Goal: Information Seeking & Learning: Check status

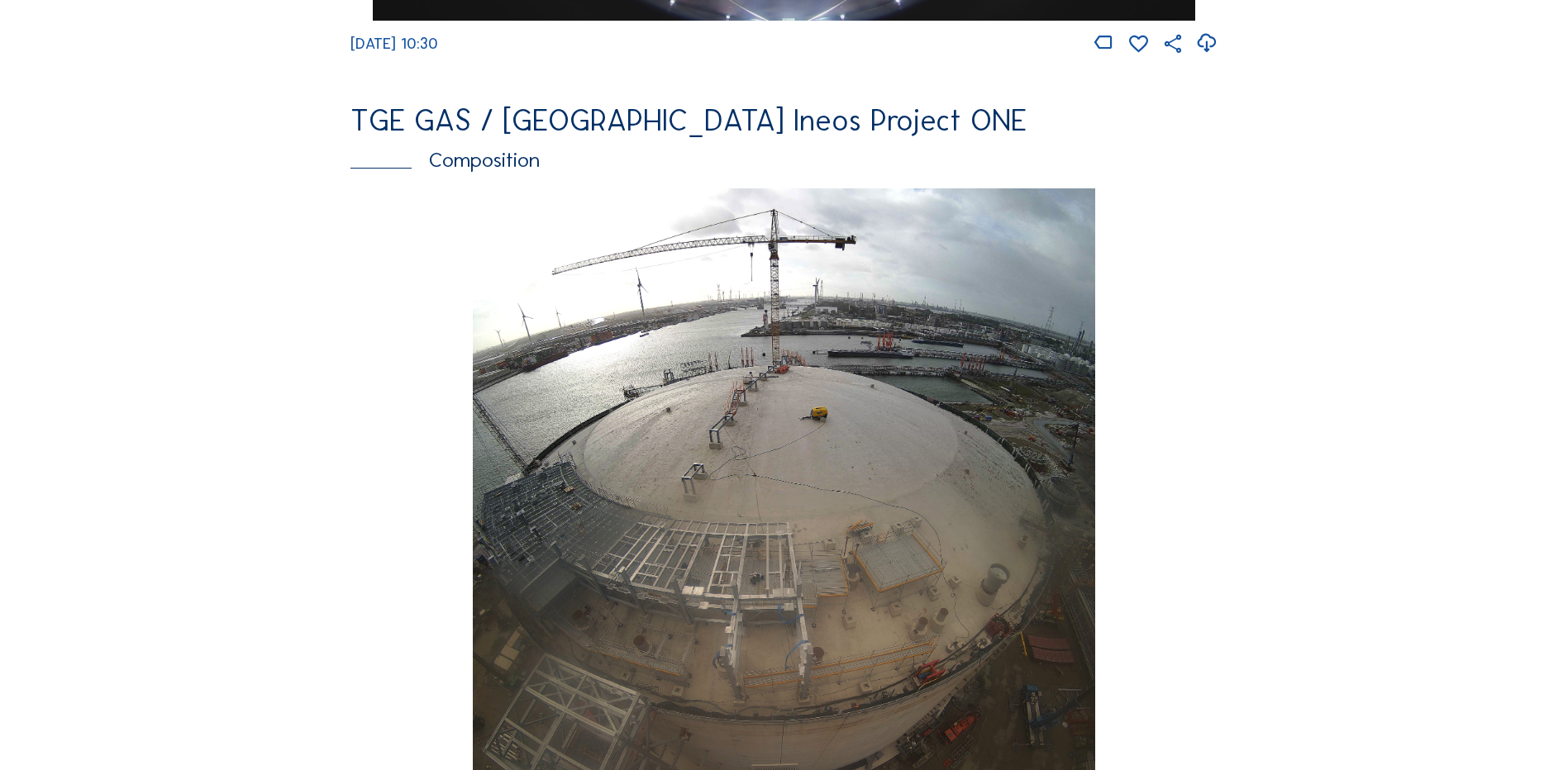
scroll to position [2149, 0]
click at [569, 132] on div "TGE GAS / [GEOGRAPHIC_DATA] Ineos Project ONE" at bounding box center [784, 122] width 868 height 30
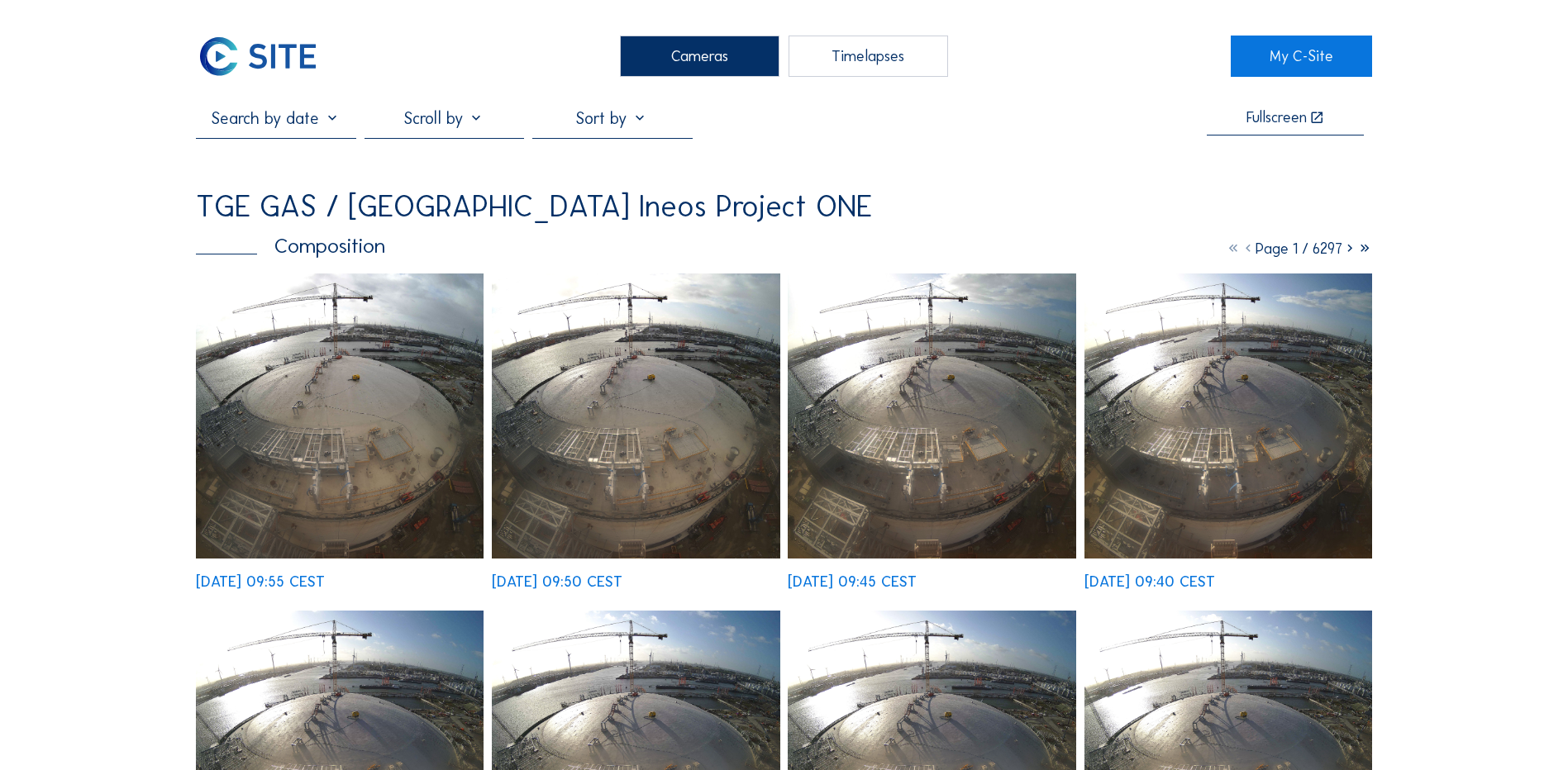
click at [294, 122] on input "text" at bounding box center [276, 118] width 160 height 20
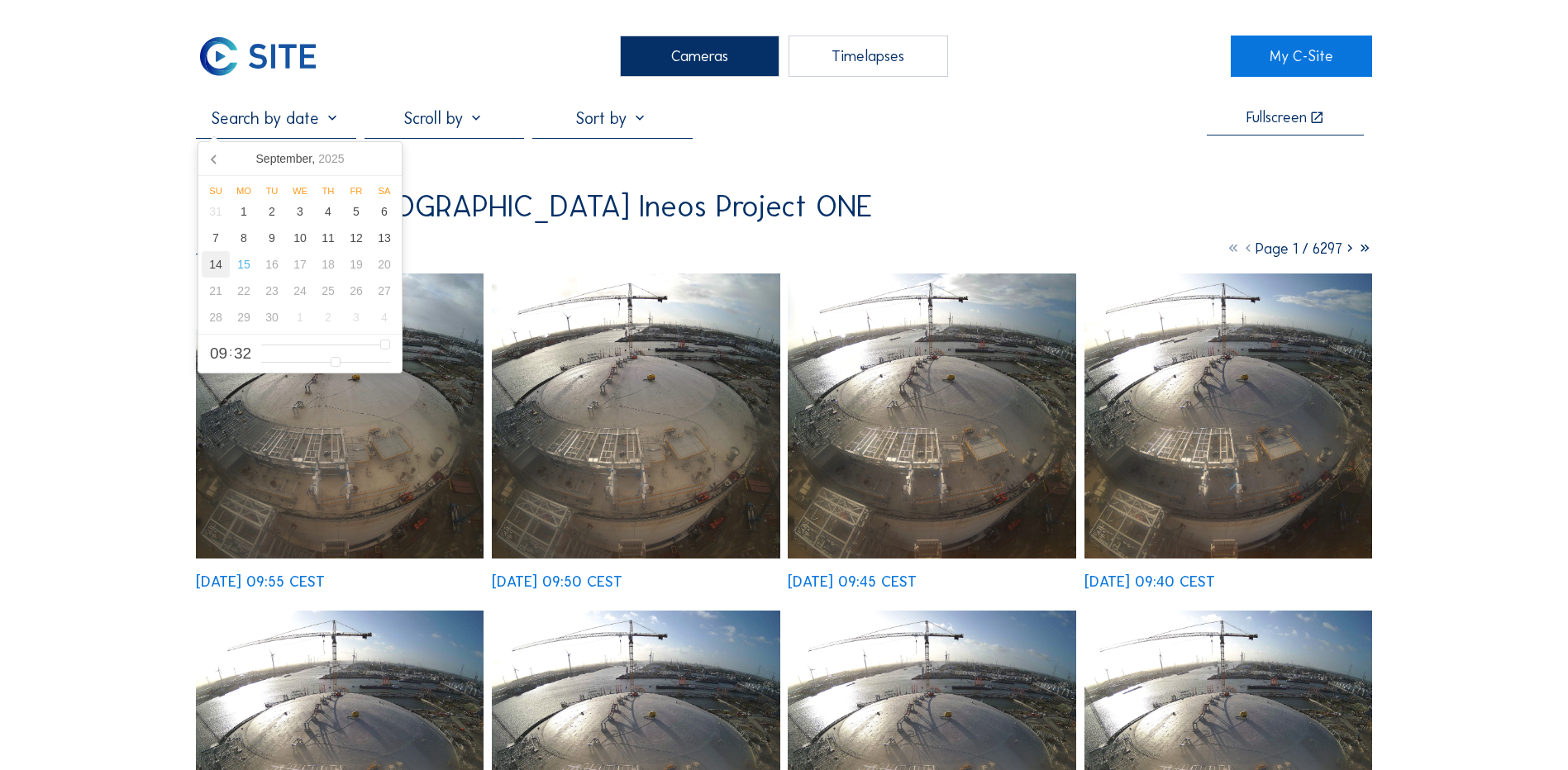
click at [215, 269] on div "14" at bounding box center [216, 265] width 28 height 26
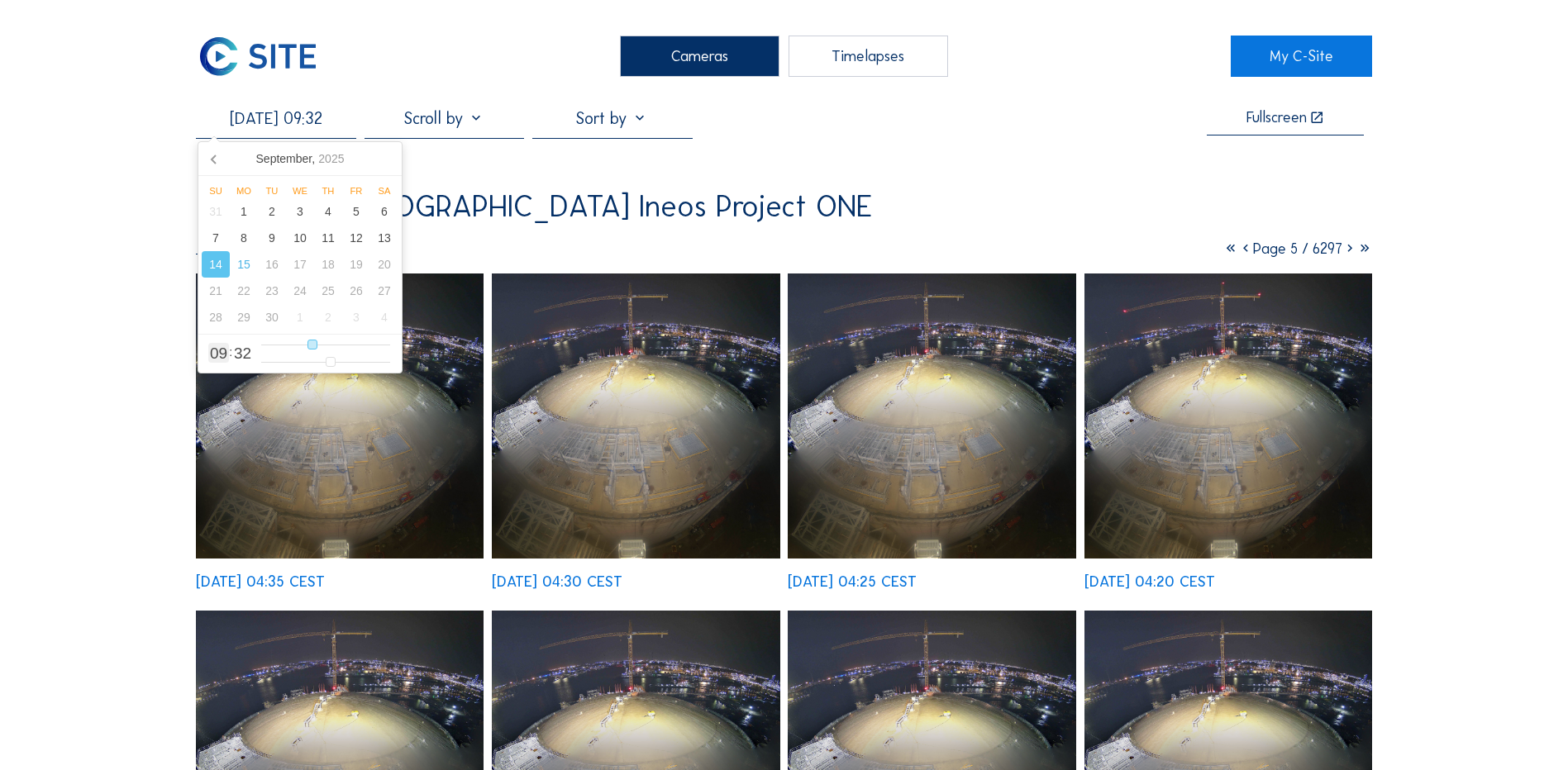
type input "[DATE] 10:32"
type input "10"
type input "[DATE] 11:32"
type input "11"
type input "[DATE] 12:32"
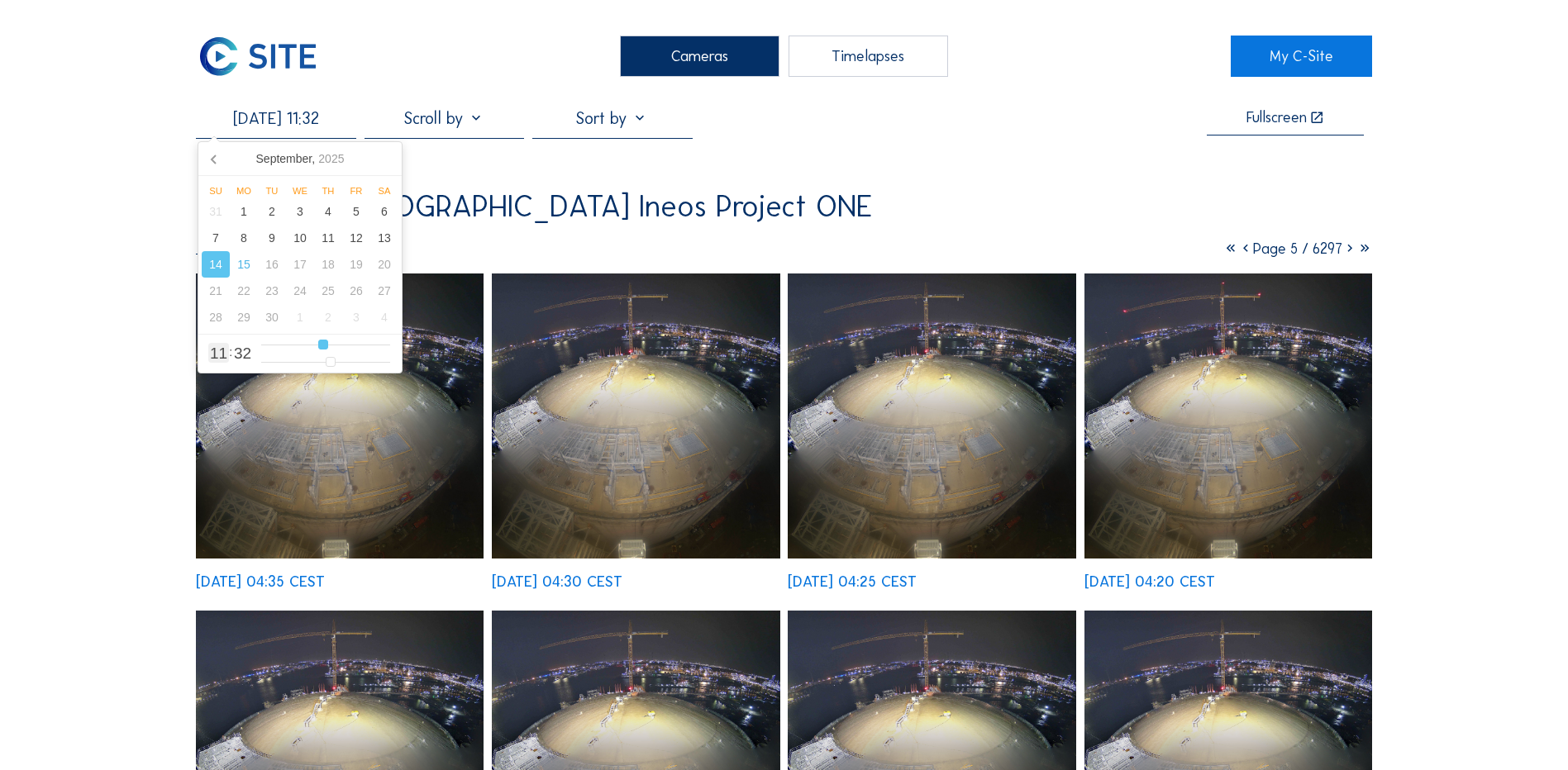
type input "12"
type input "[DATE] 13:32"
type input "13"
type input "[DATE] 14:32"
type input "14"
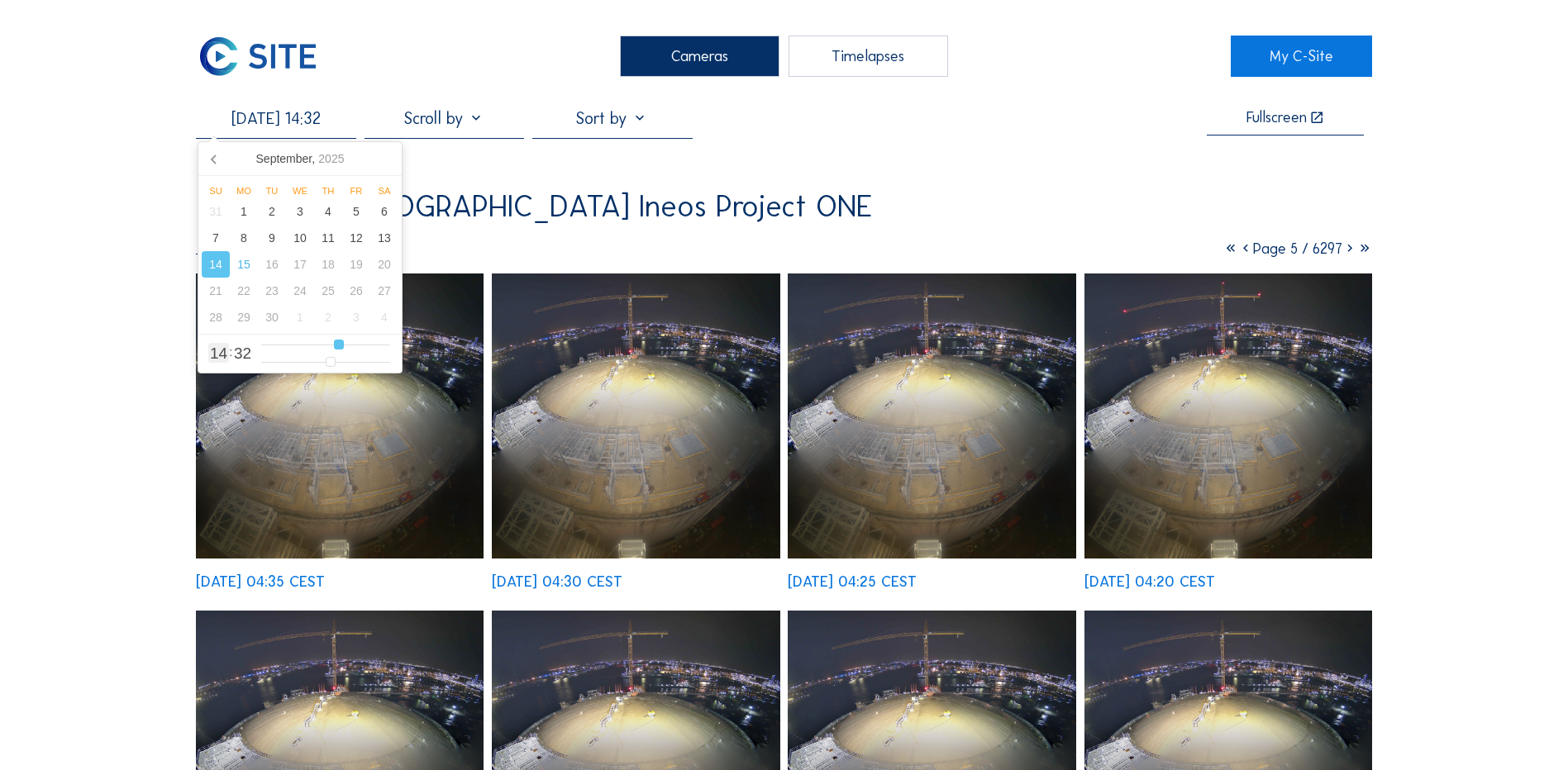
type input "[DATE] 15:32"
drag, startPoint x: 313, startPoint y: 345, endPoint x: 343, endPoint y: 347, distance: 30.1
type input "15"
click at [343, 347] on input "range" at bounding box center [325, 345] width 129 height 14
click at [379, 244] on div "13" at bounding box center [385, 238] width 28 height 26
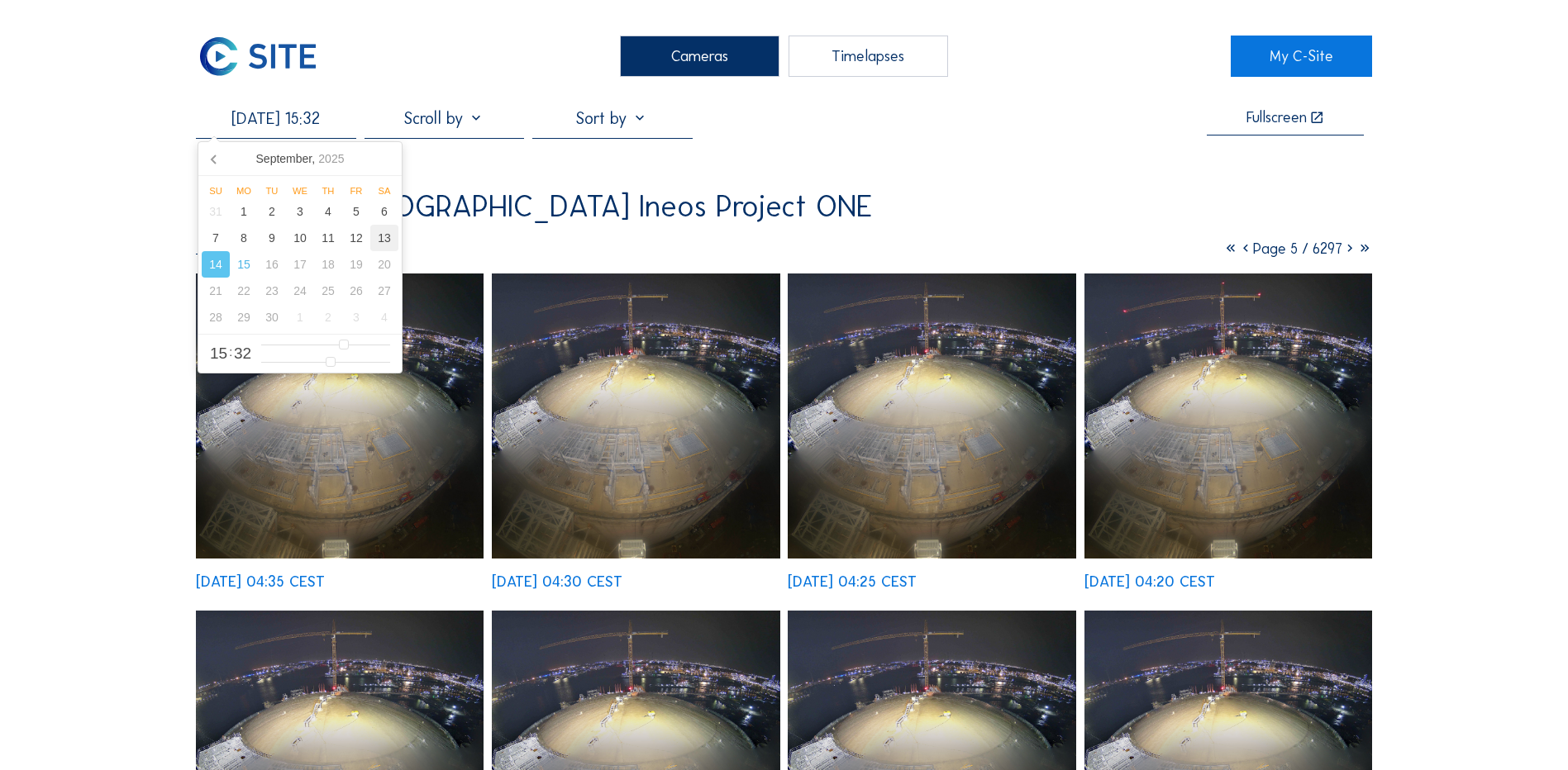
type input "[DATE] 15:32"
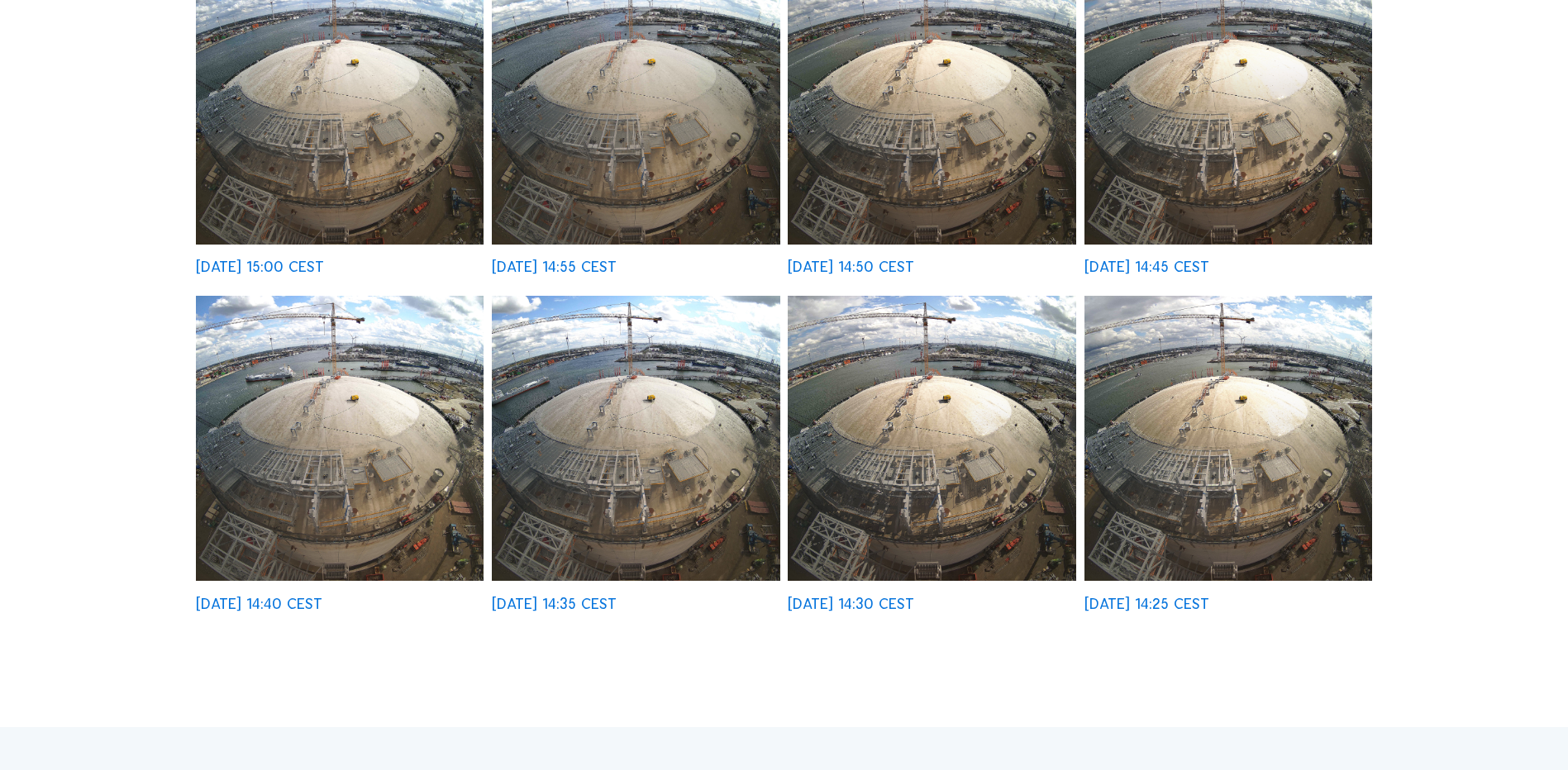
scroll to position [1074, 0]
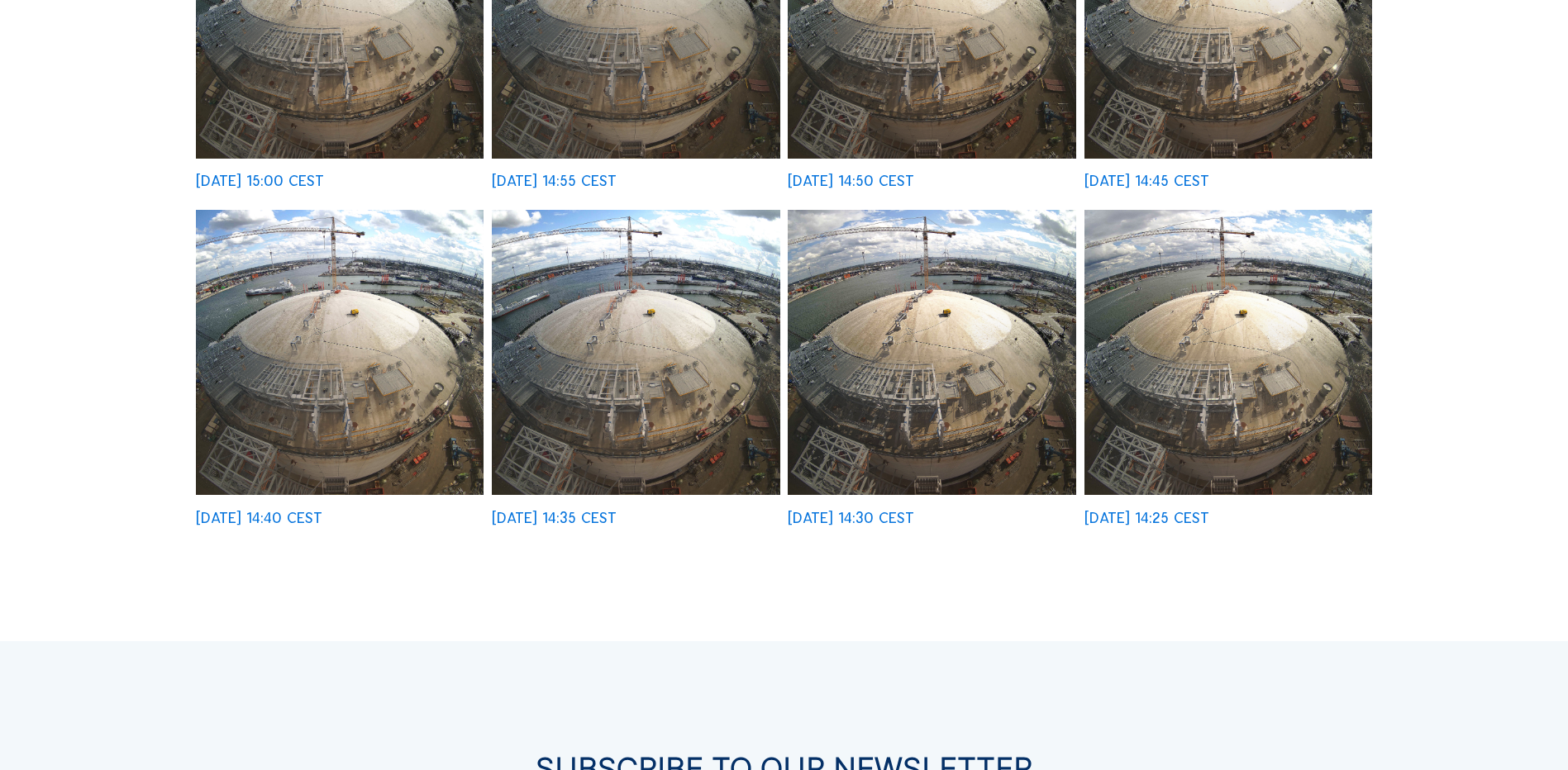
click at [913, 519] on div "[DATE] 14:30 CEST" at bounding box center [851, 518] width 126 height 15
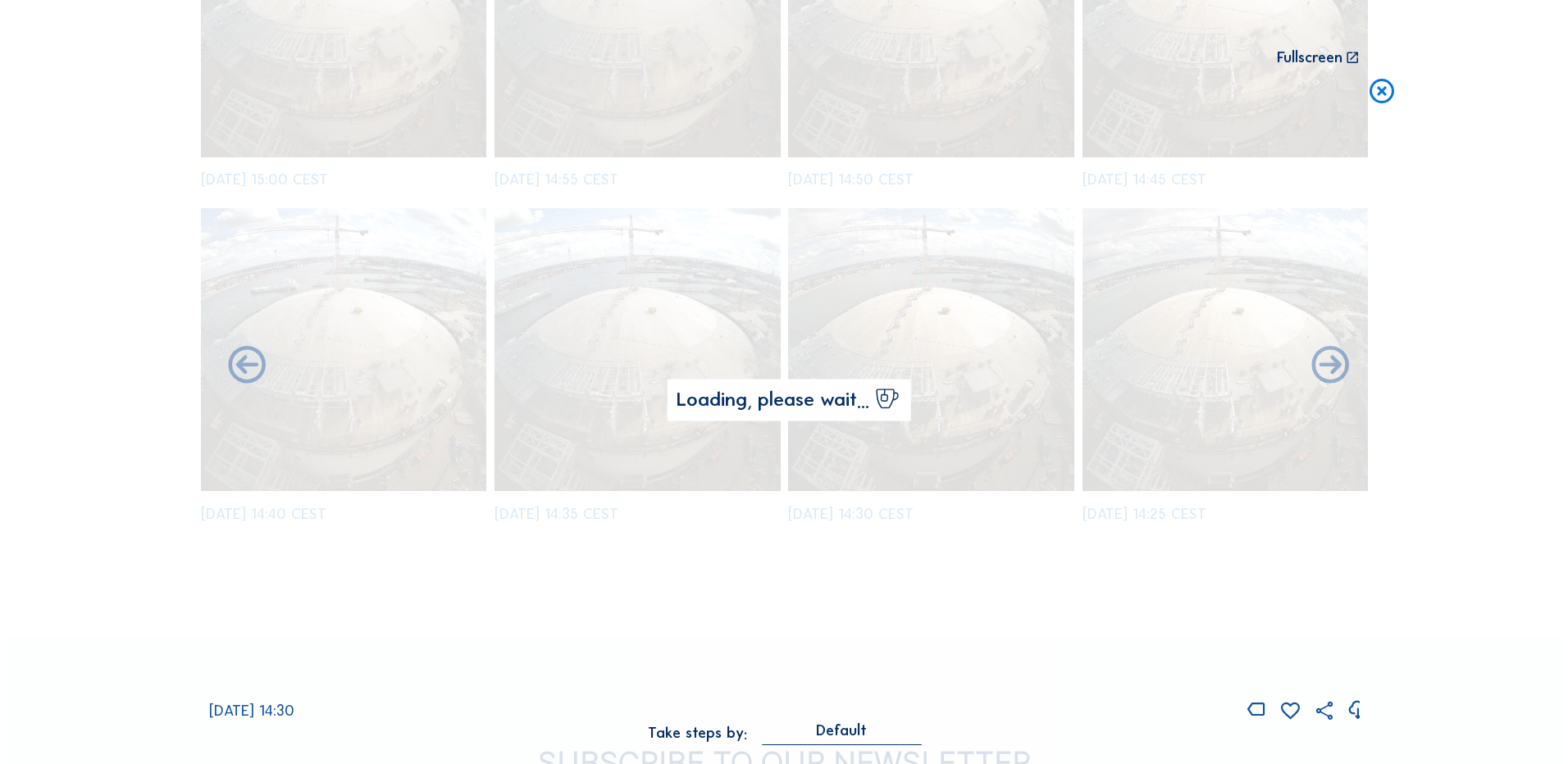
scroll to position [1072, 0]
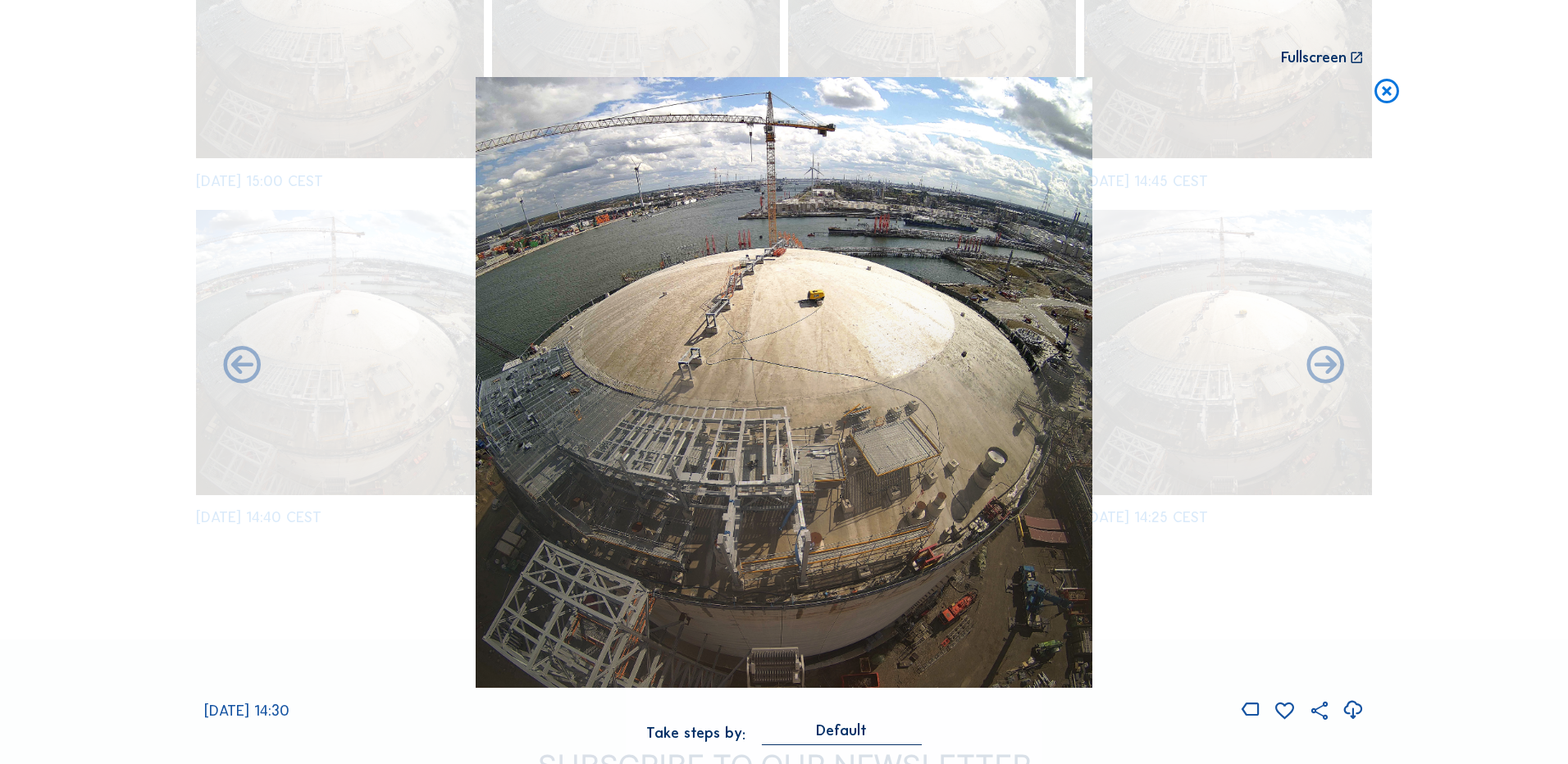
click at [1352, 709] on icon at bounding box center [1352, 710] width 22 height 27
click at [1485, 185] on div "Scroll to travel through time | Press 'Alt' Button + Scroll to Zoom | Click and…" at bounding box center [784, 382] width 1568 height 764
click at [1391, 96] on icon at bounding box center [1386, 92] width 30 height 30
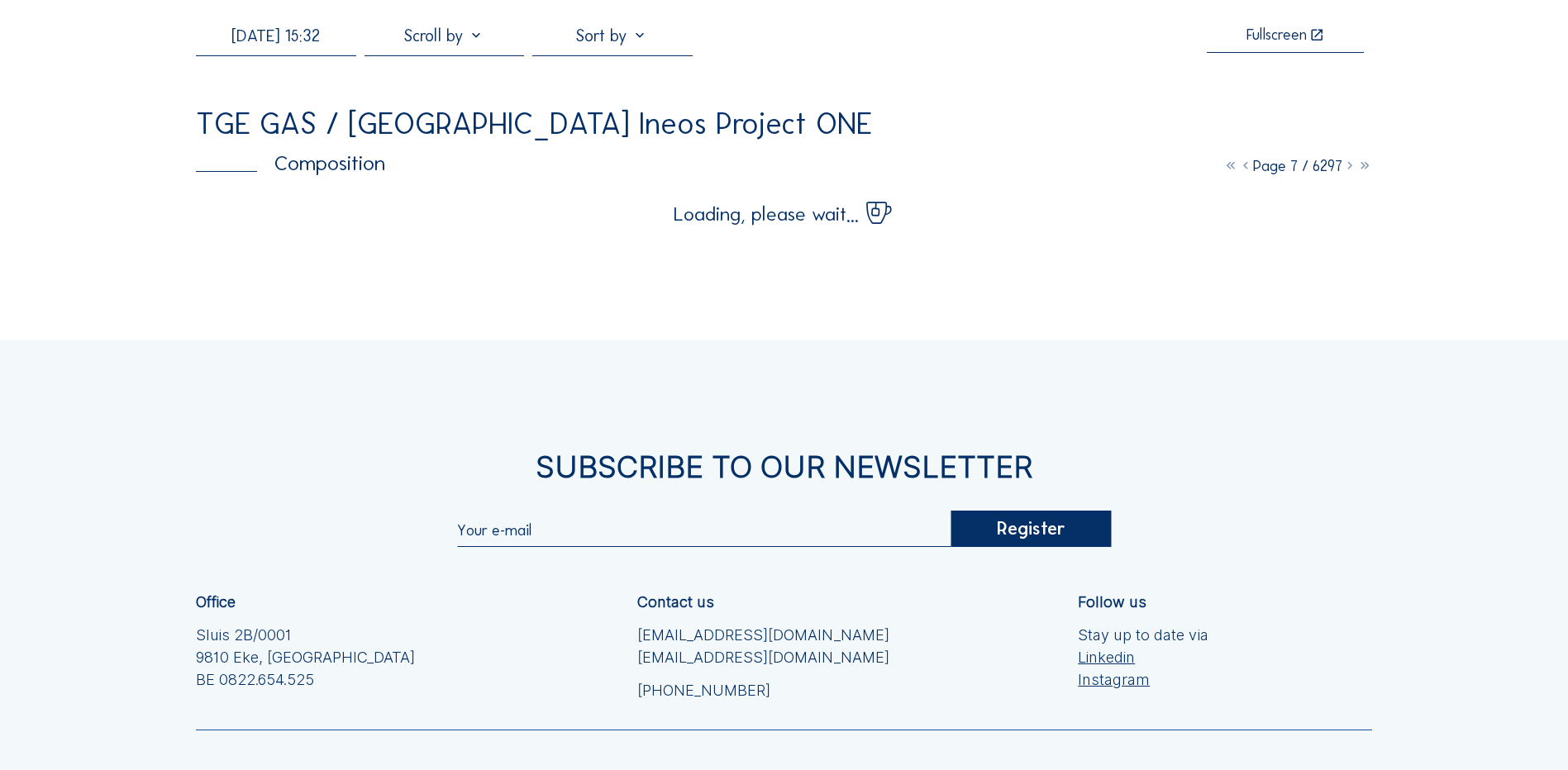
scroll to position [0, 0]
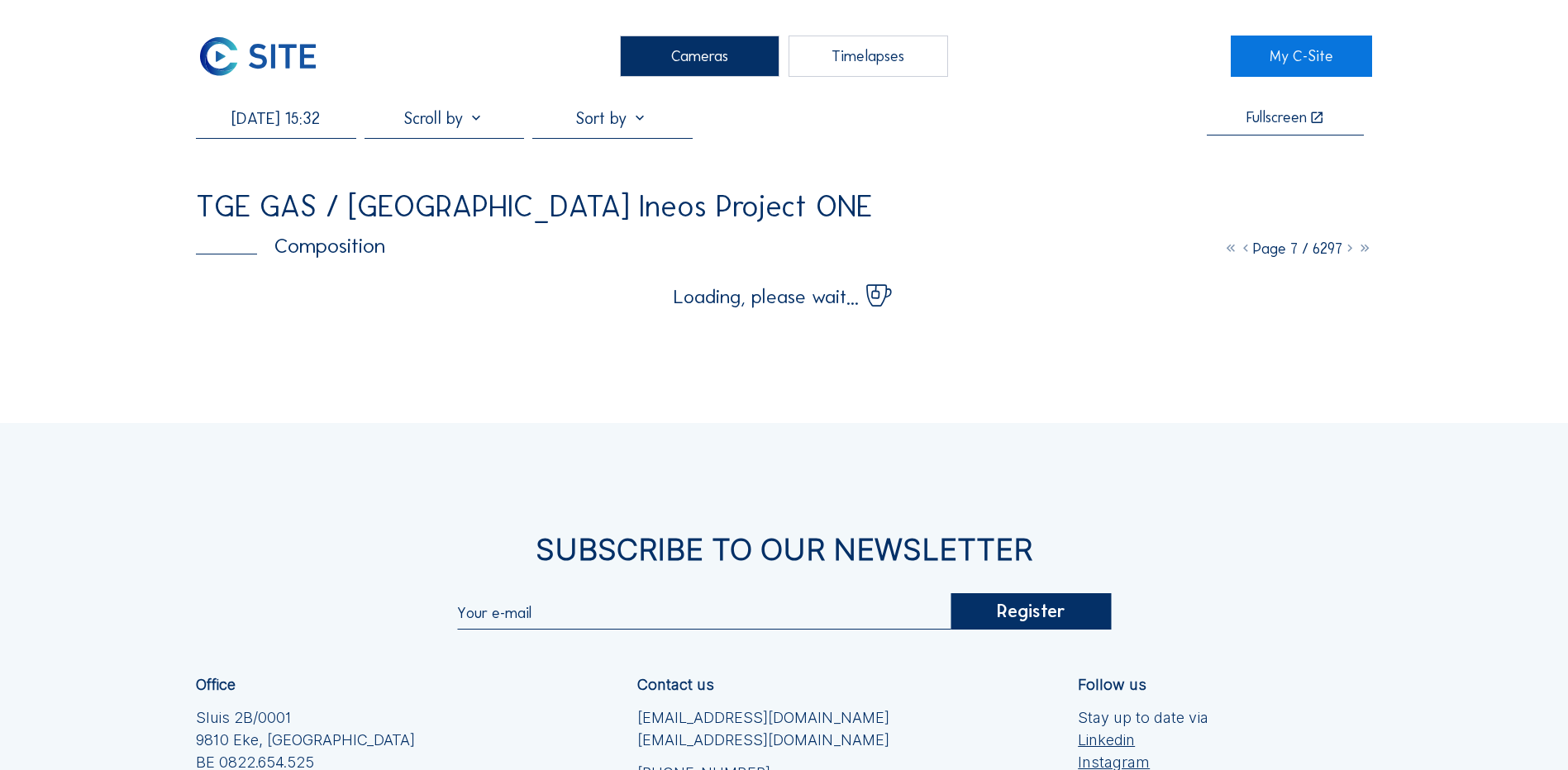
click at [714, 56] on div "Cameras" at bounding box center [699, 56] width 160 height 41
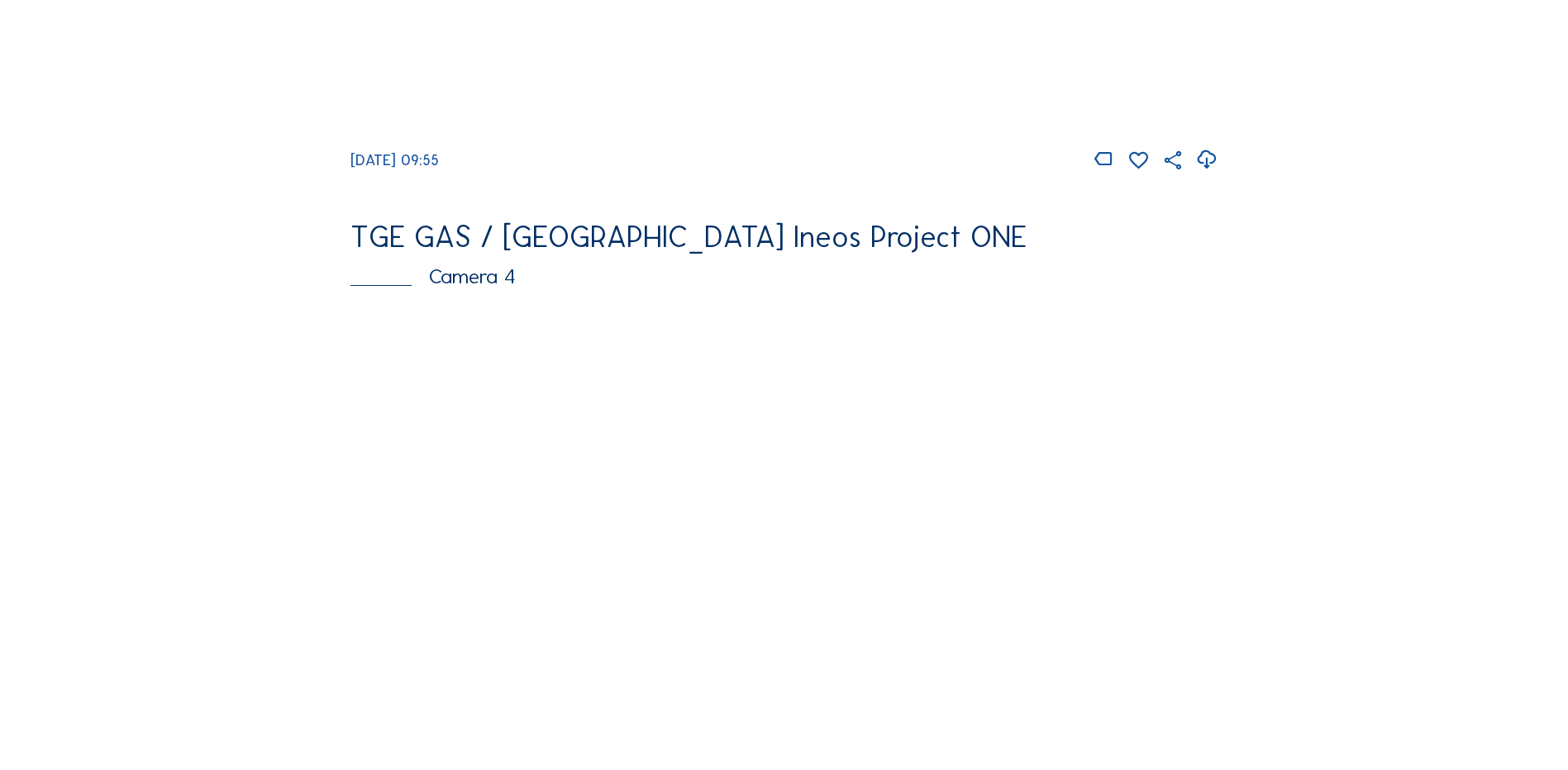
scroll to position [1240, 0]
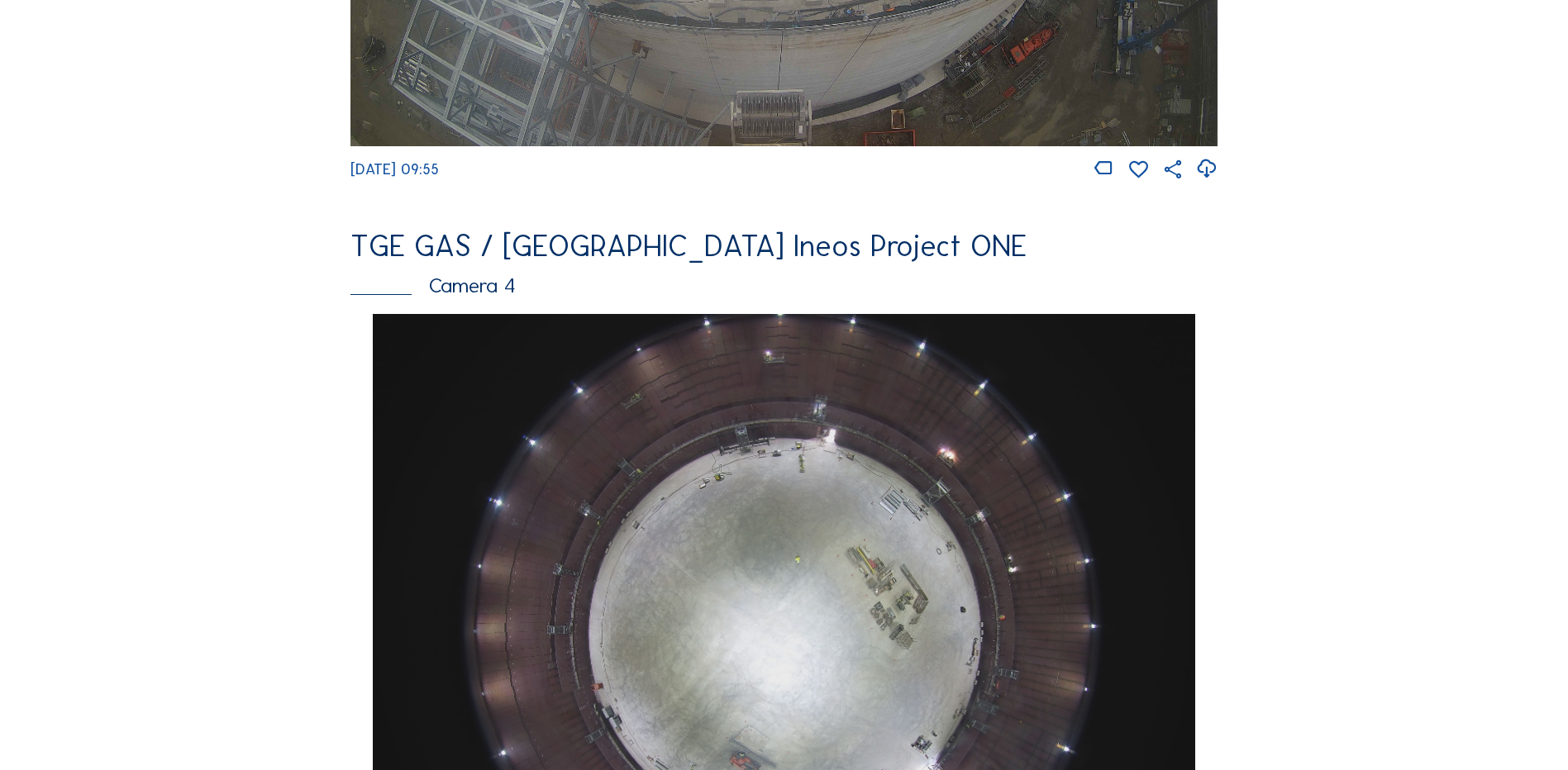
click at [490, 296] on div "Camera 4" at bounding box center [784, 286] width 868 height 21
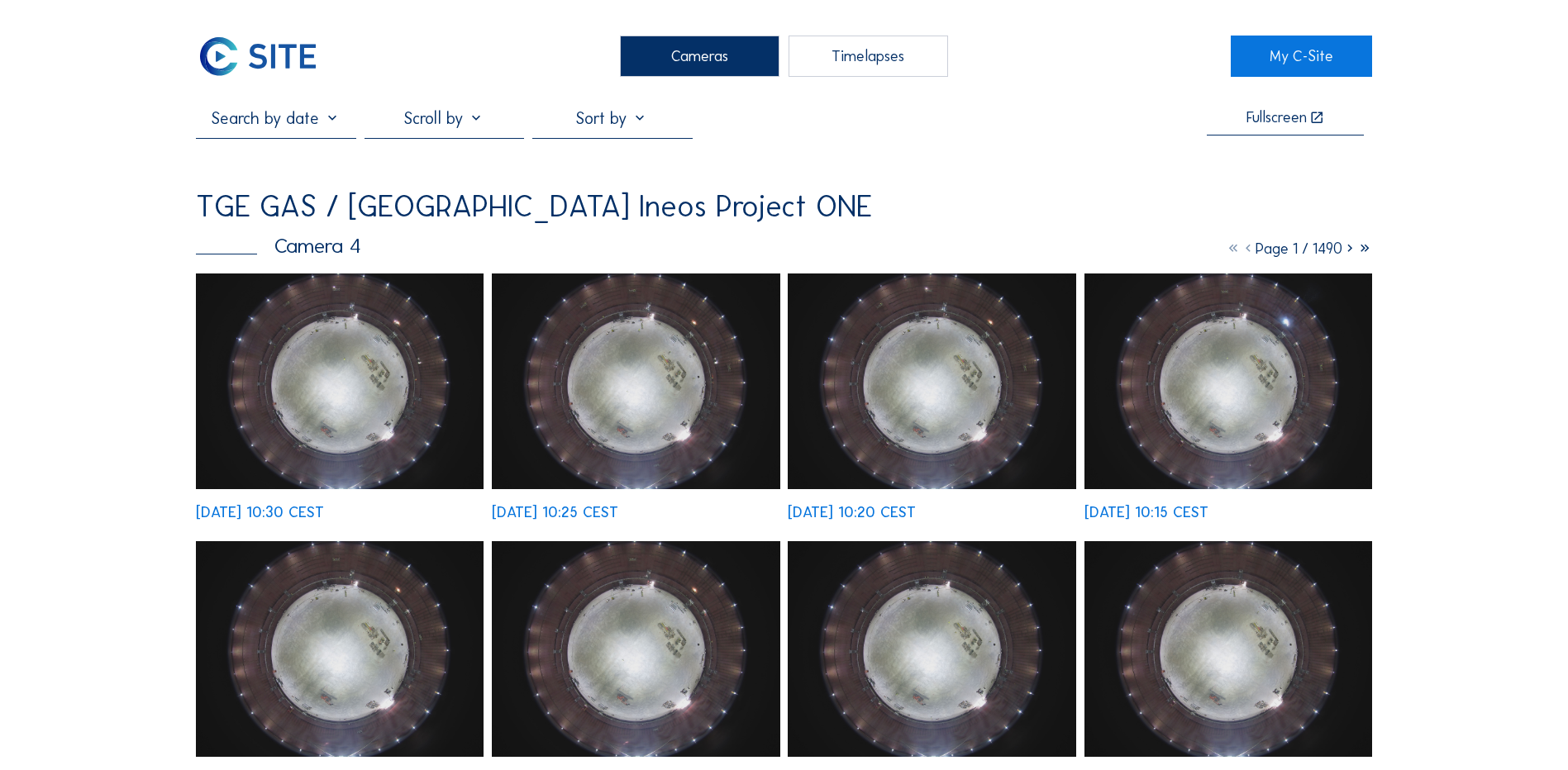
click at [428, 127] on div at bounding box center [444, 124] width 160 height 30
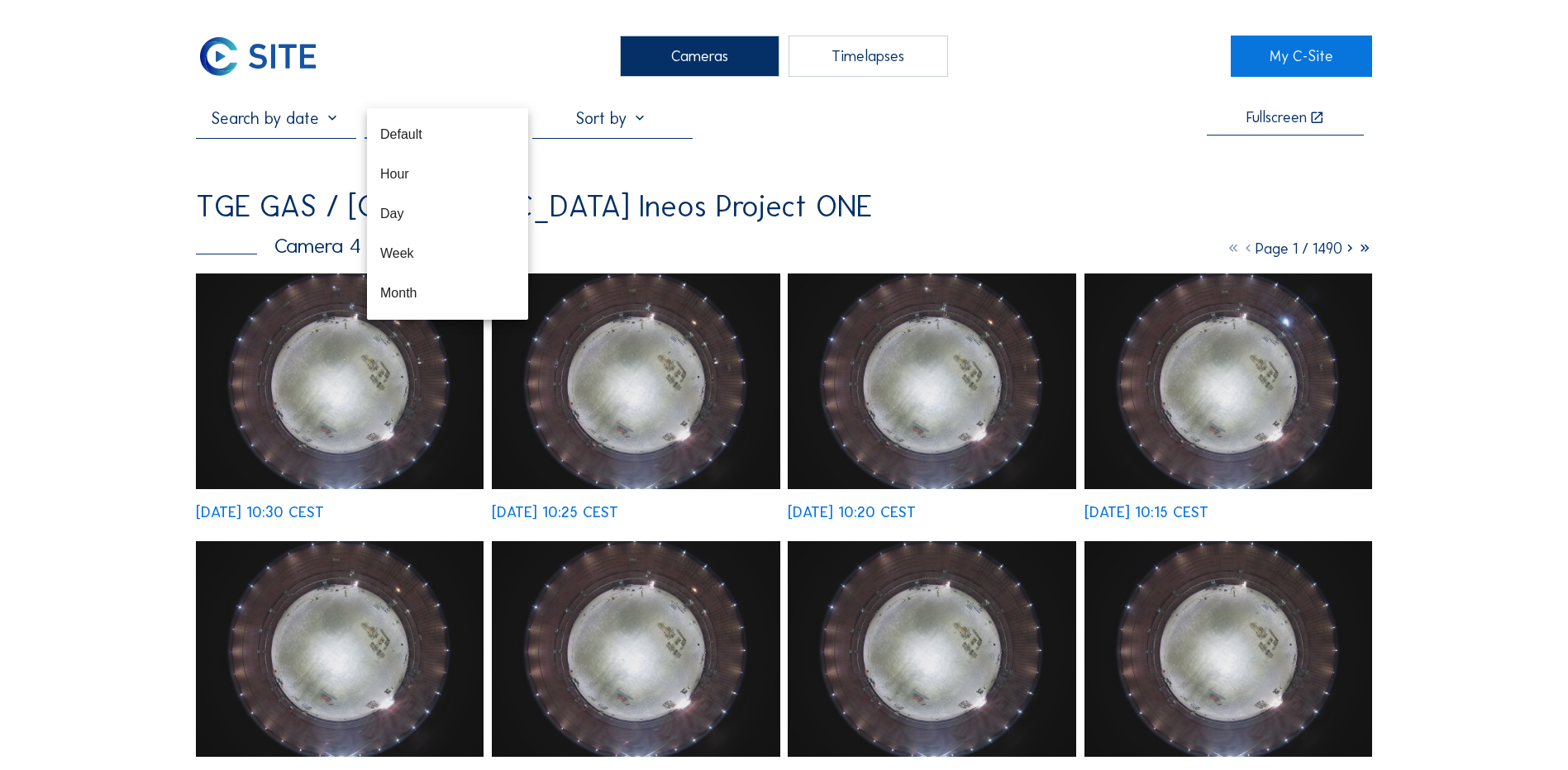
click at [246, 128] on input "text" at bounding box center [276, 118] width 160 height 20
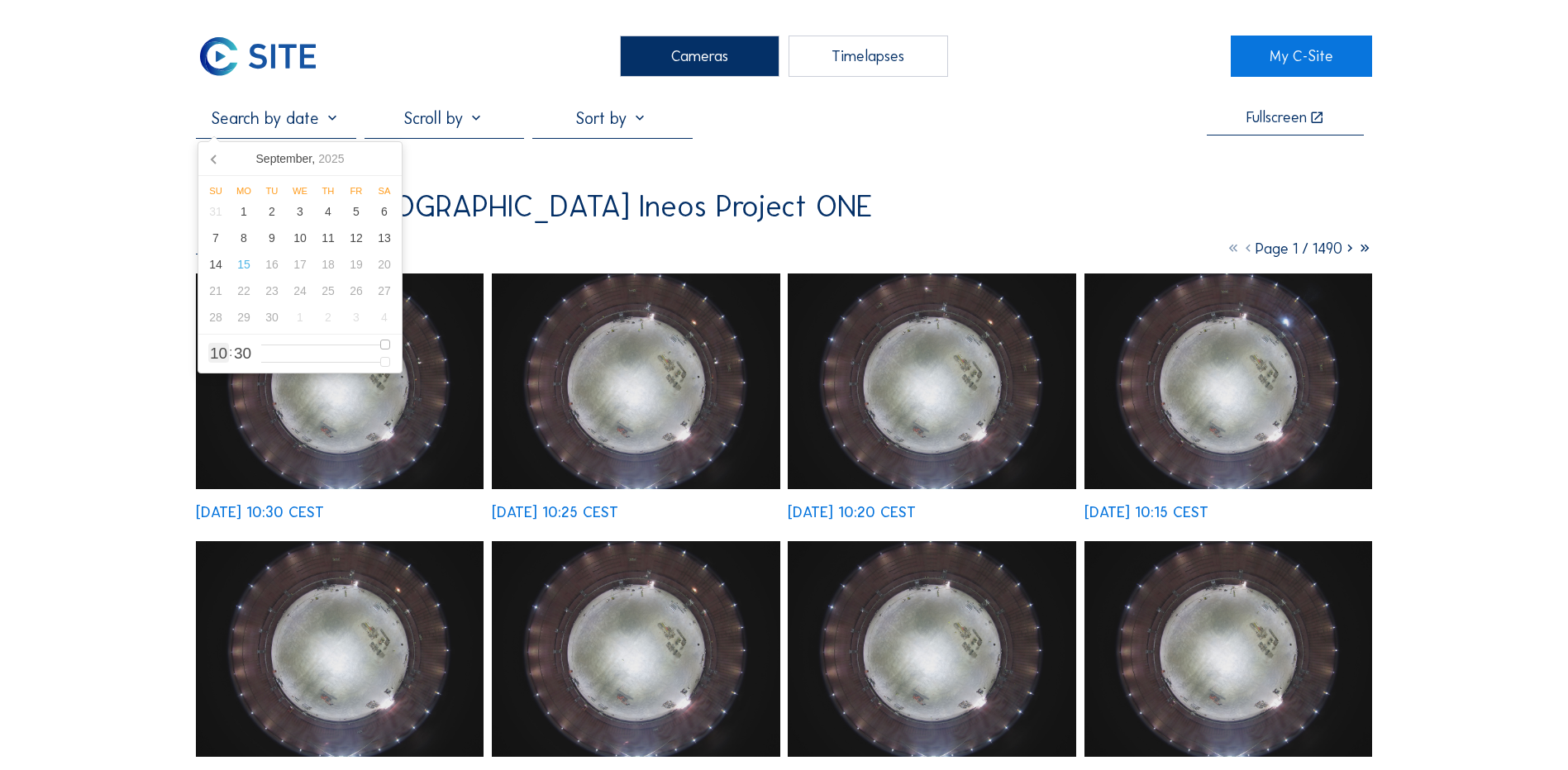
drag, startPoint x: 390, startPoint y: 346, endPoint x: 328, endPoint y: 347, distance: 62.0
click at [328, 347] on div "10 : 30" at bounding box center [300, 354] width 197 height 32
type input "9"
type input "[DATE] 08:30"
type input "8"
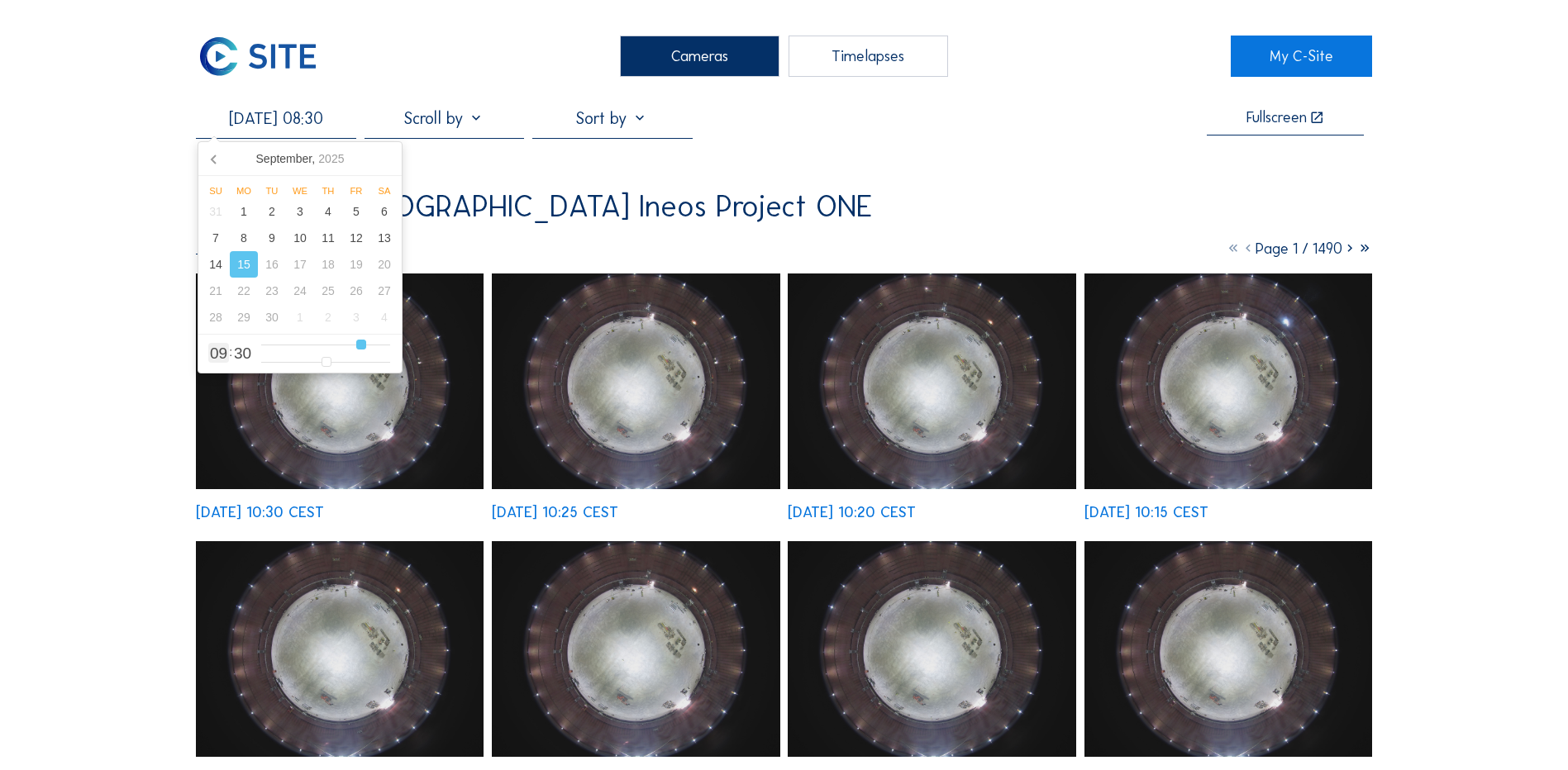
type input "[DATE] 07:30"
type input "7"
type input "[DATE] 06:30"
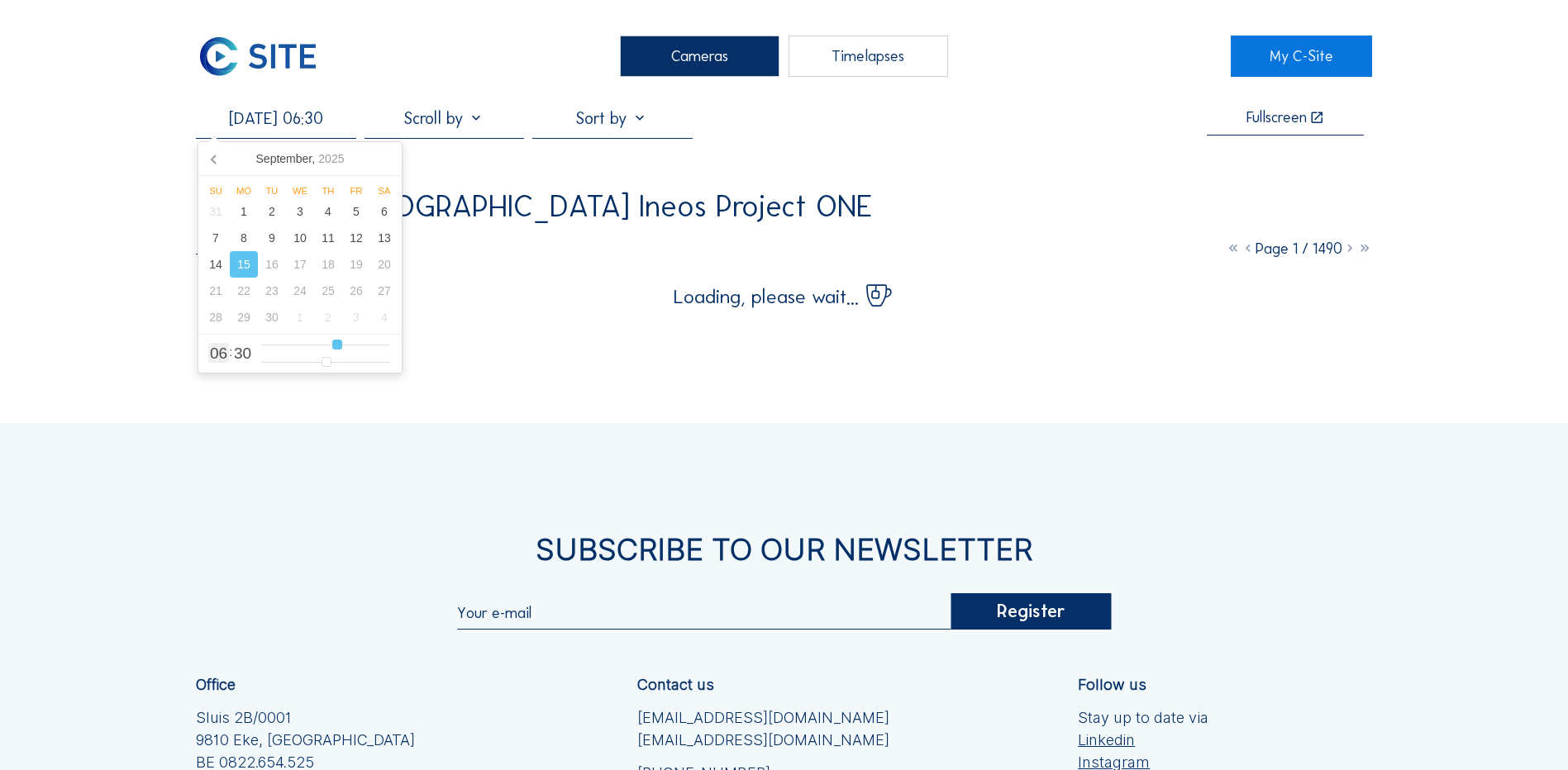
drag, startPoint x: 385, startPoint y: 345, endPoint x: 333, endPoint y: 346, distance: 52.0
type input "6"
click at [333, 346] on input "range" at bounding box center [325, 345] width 129 height 14
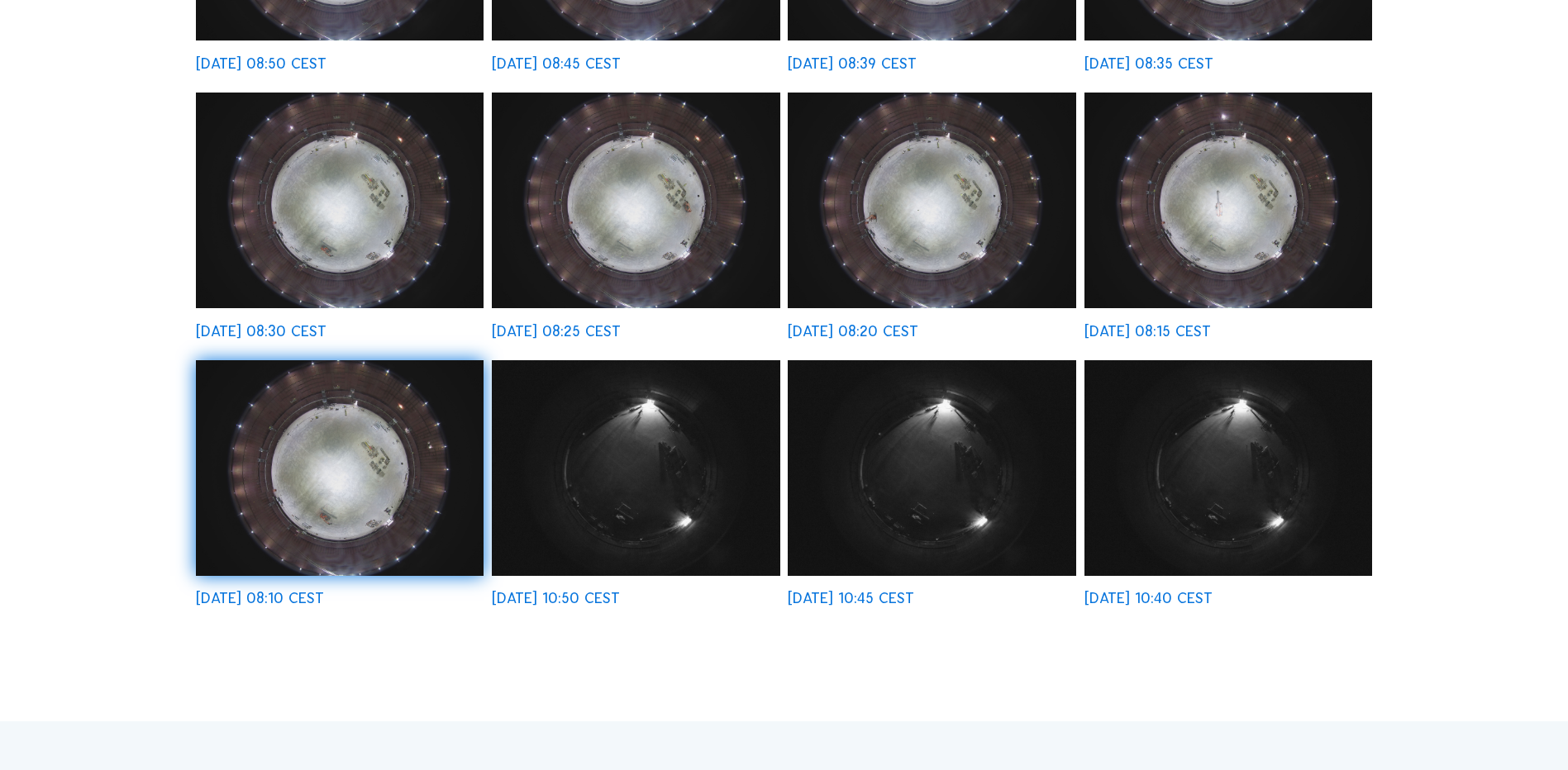
scroll to position [744, 0]
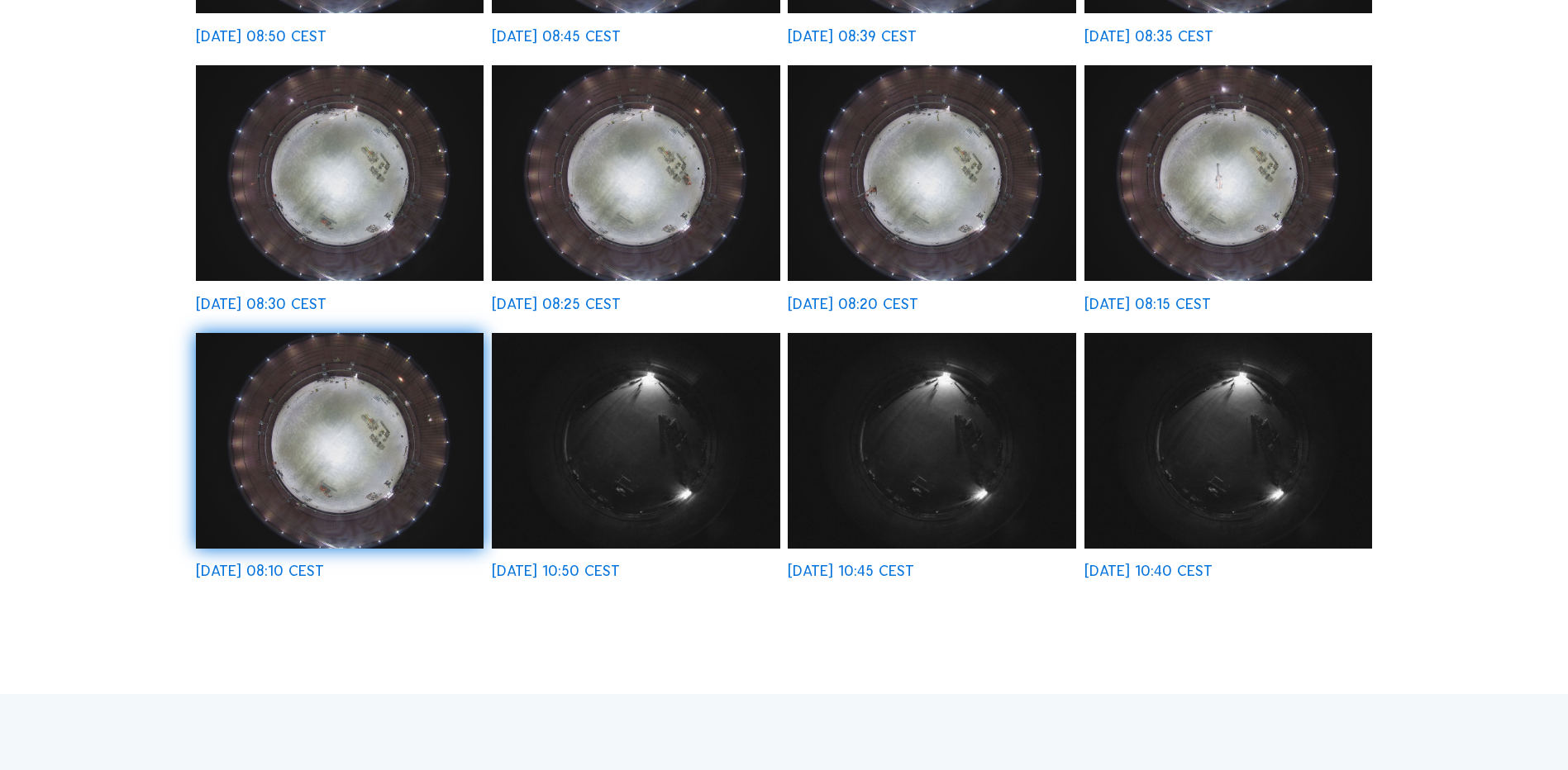
click at [322, 569] on div "[DATE] 08:10 CEST" at bounding box center [260, 570] width 128 height 15
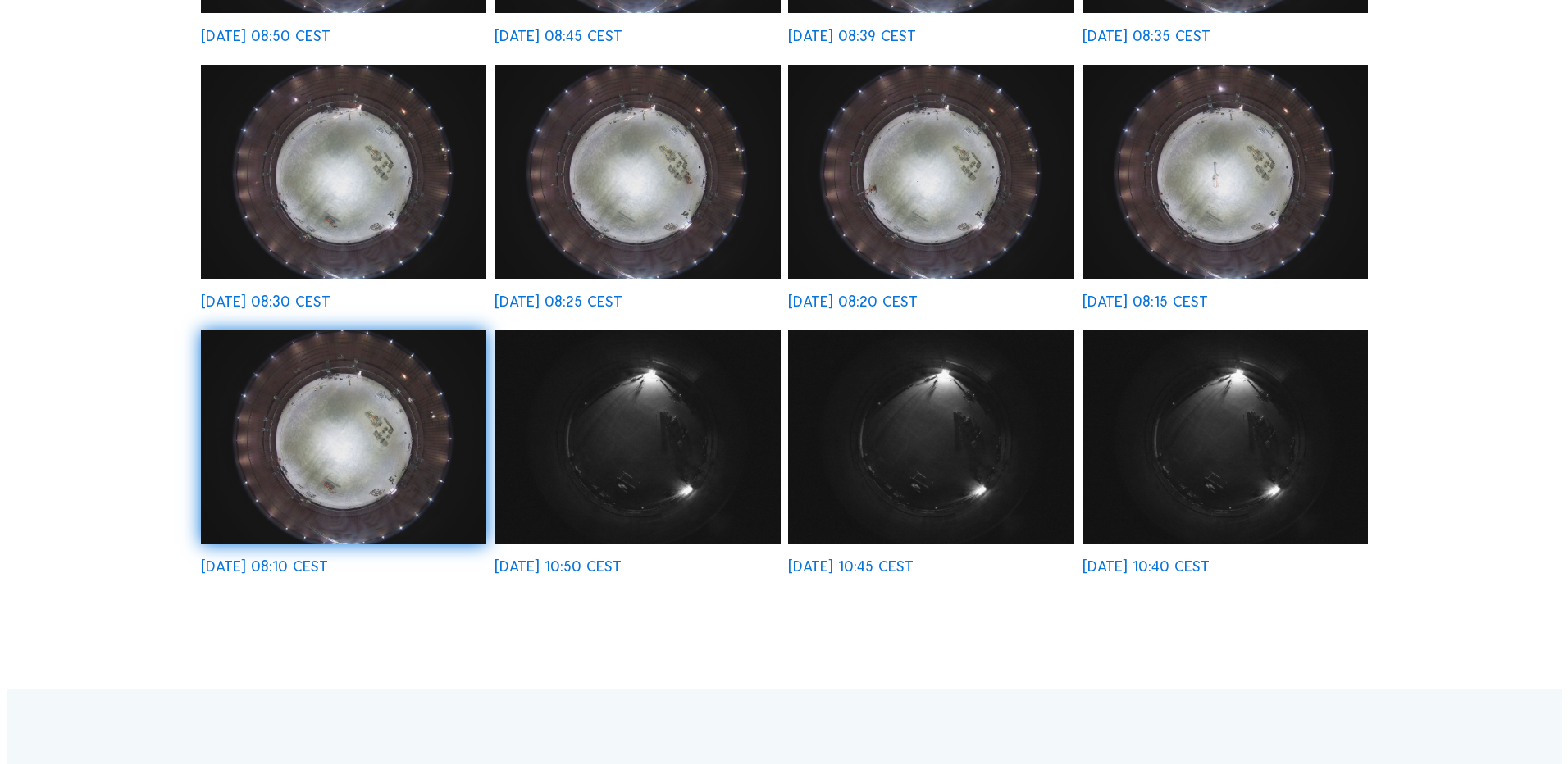
scroll to position [740, 0]
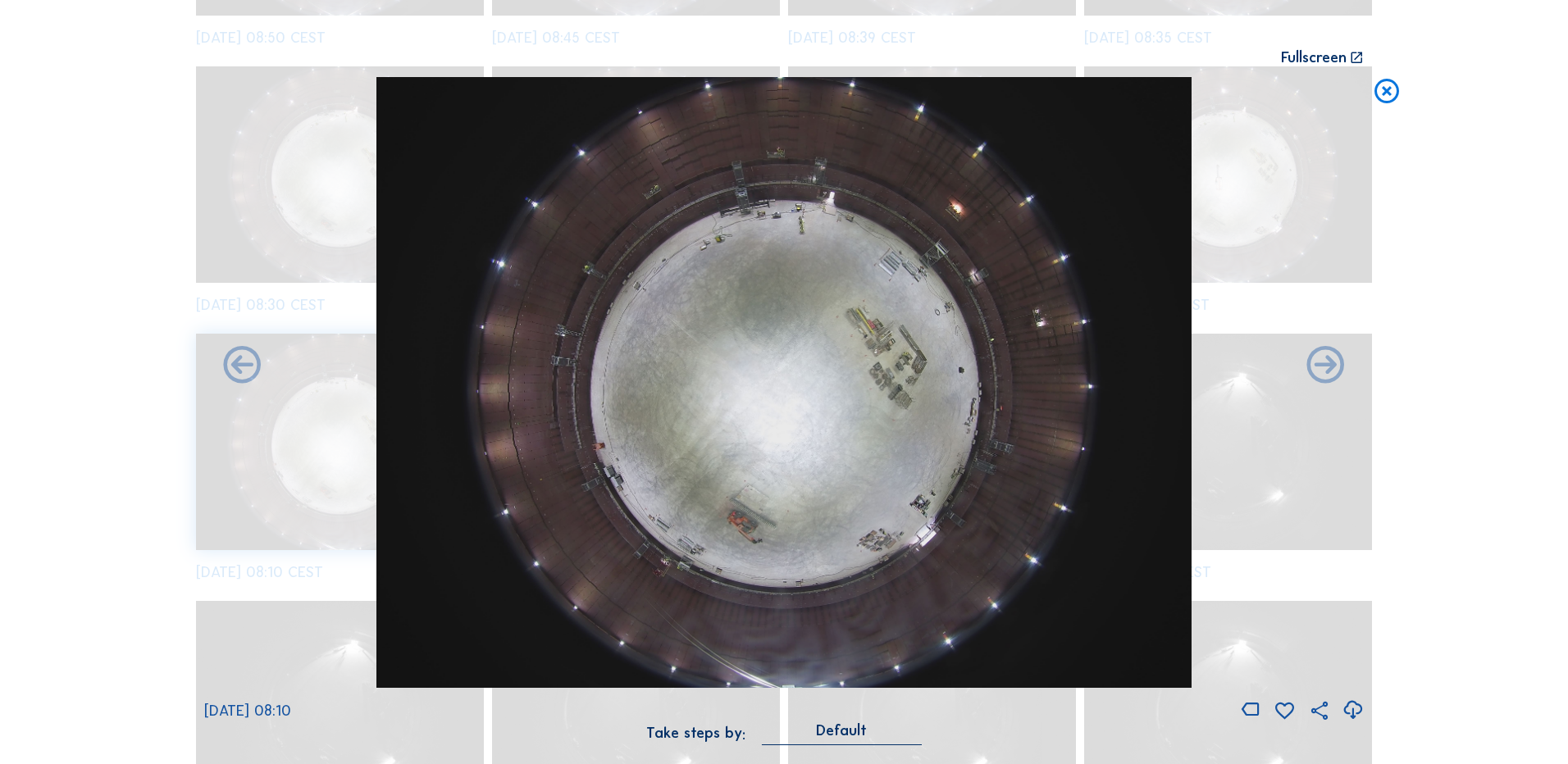
click at [1390, 87] on icon at bounding box center [1386, 92] width 30 height 30
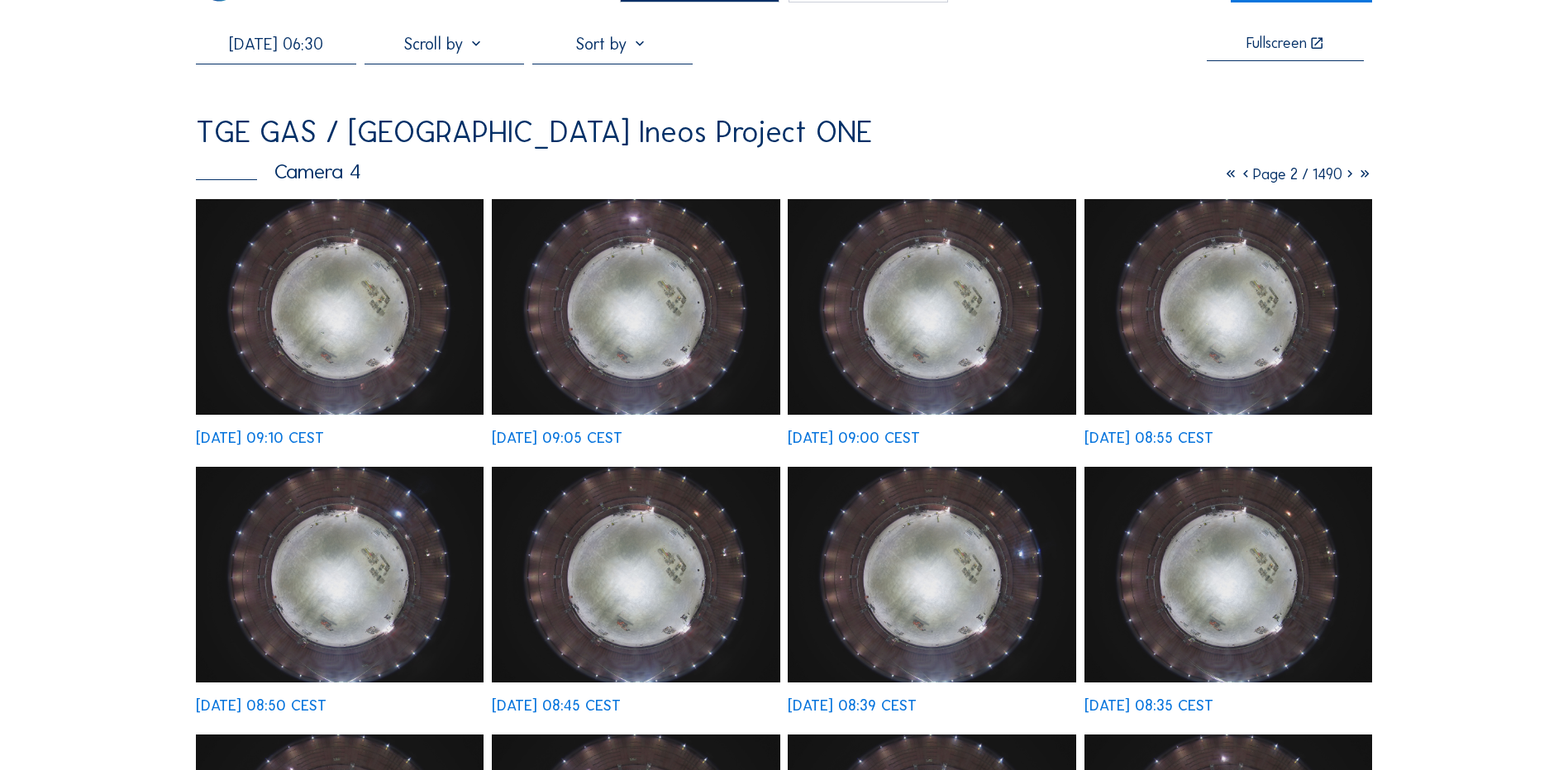
scroll to position [0, 0]
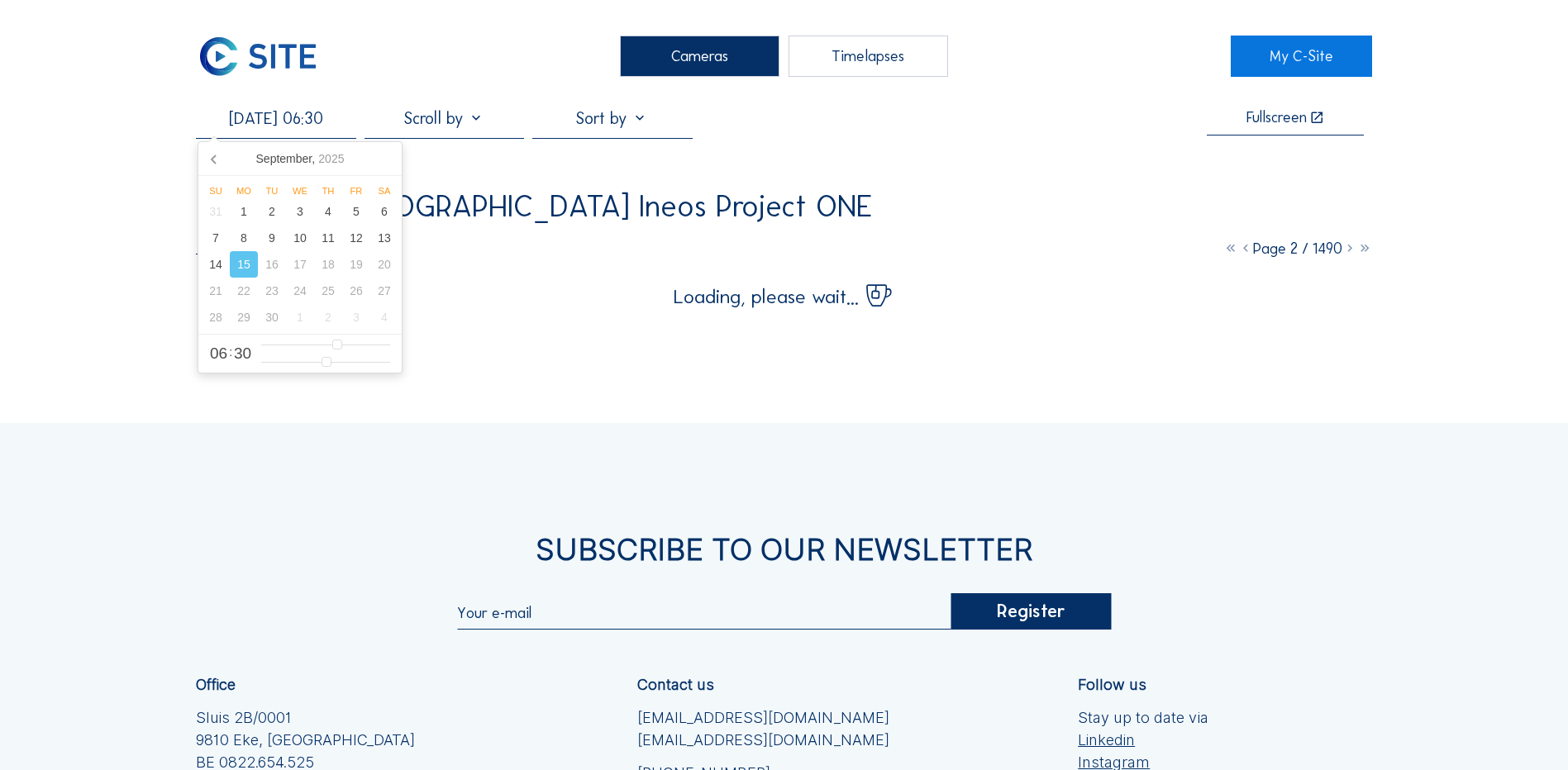
click at [288, 120] on input "[DATE] 06:30" at bounding box center [276, 118] width 160 height 20
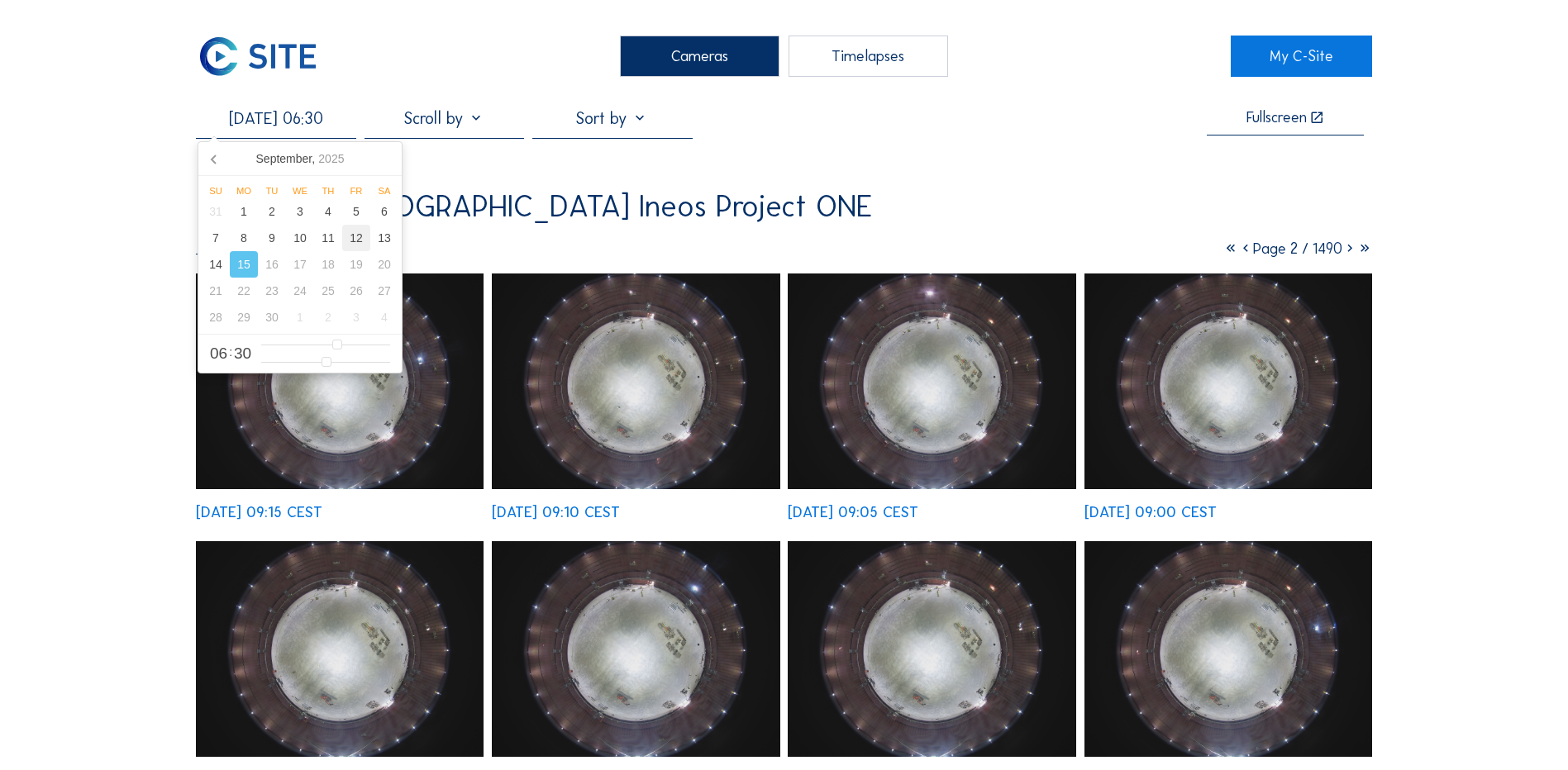
click at [359, 242] on div "12" at bounding box center [357, 238] width 28 height 26
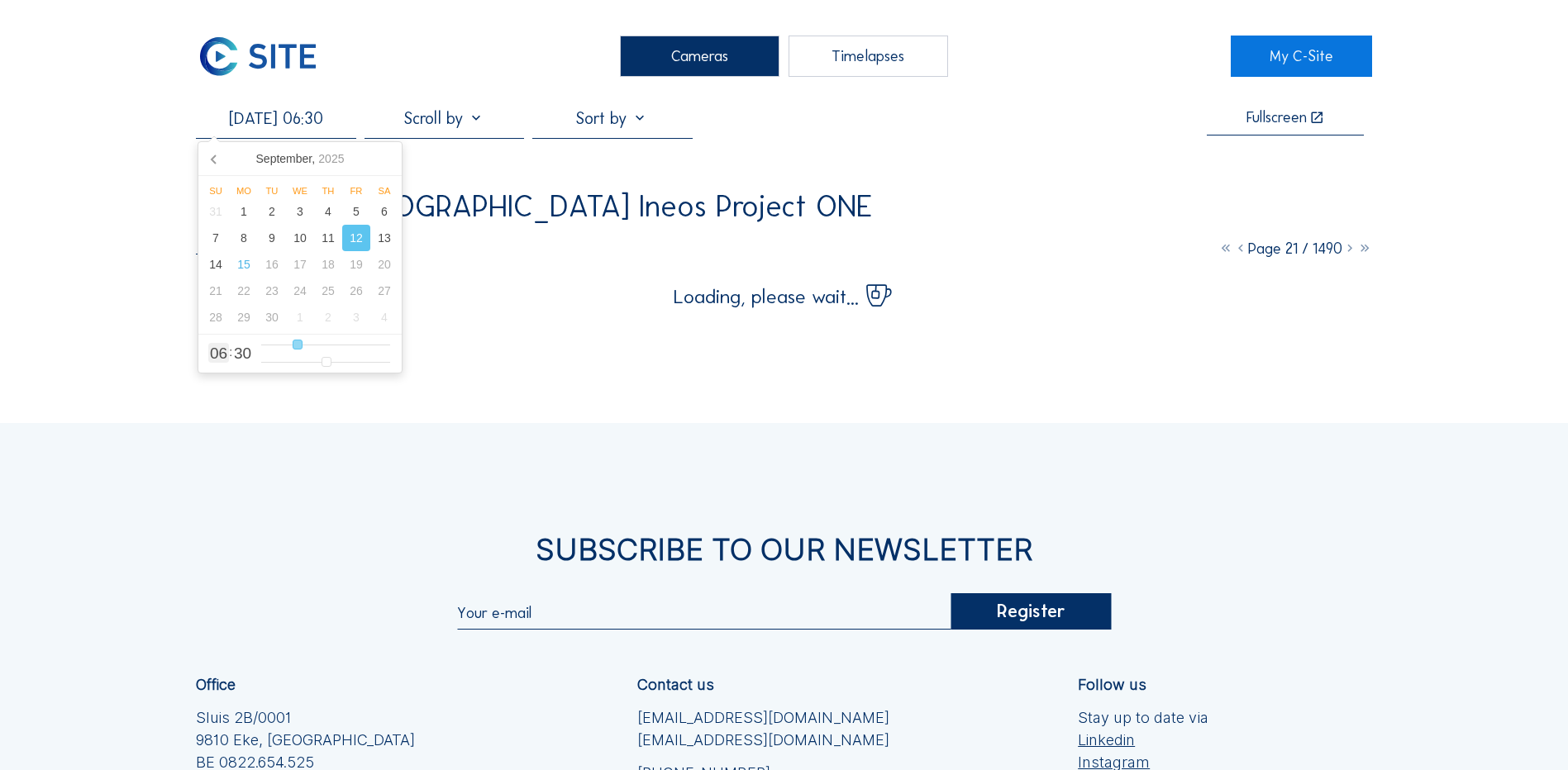
type input "[DATE] 07:30"
type input "7"
type input "[DATE] 08:30"
type input "8"
type input "[DATE] 09:30"
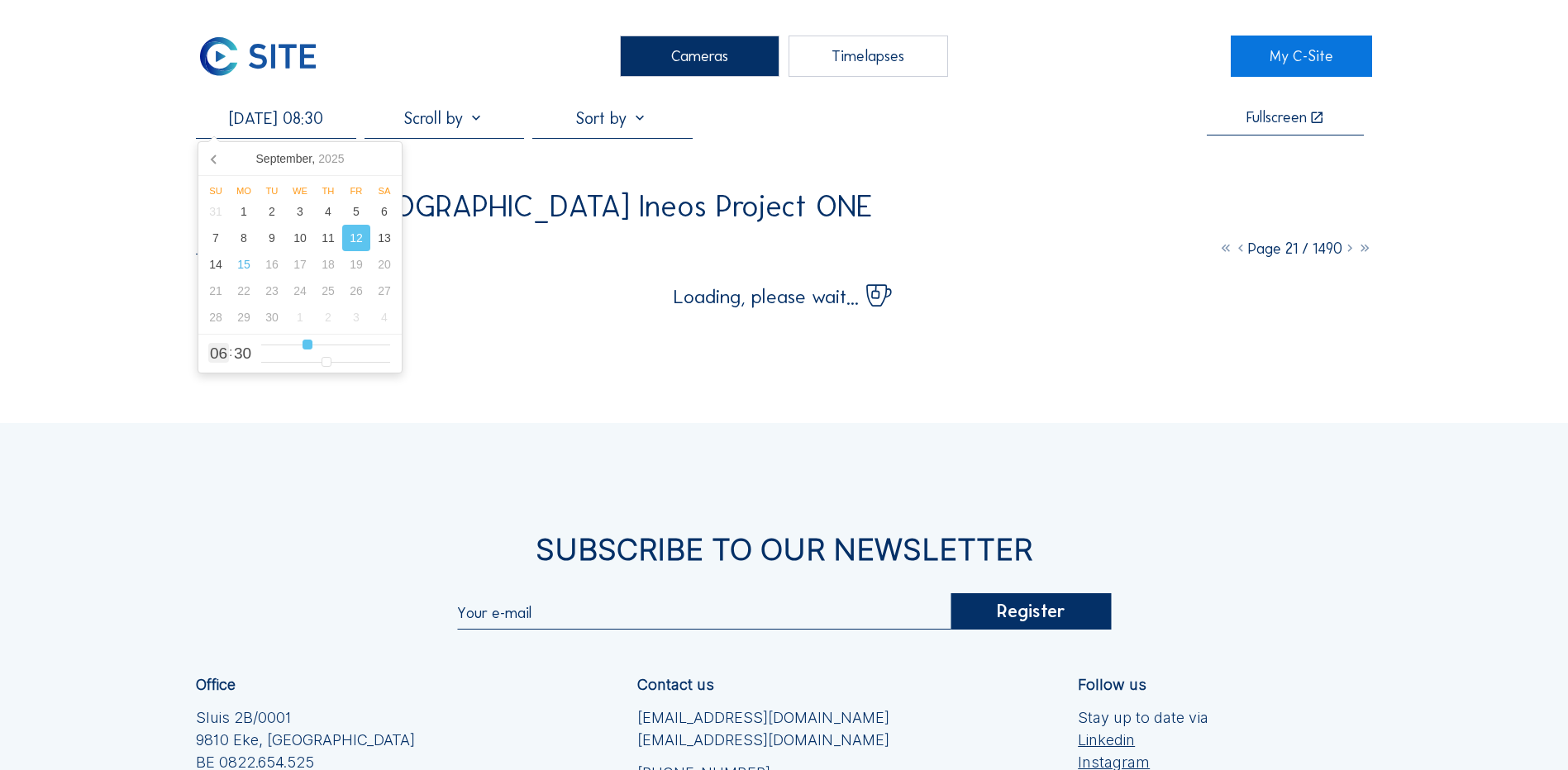
type input "9"
type input "[DATE] 10:30"
type input "10"
type input "[DATE] 11:30"
type input "11"
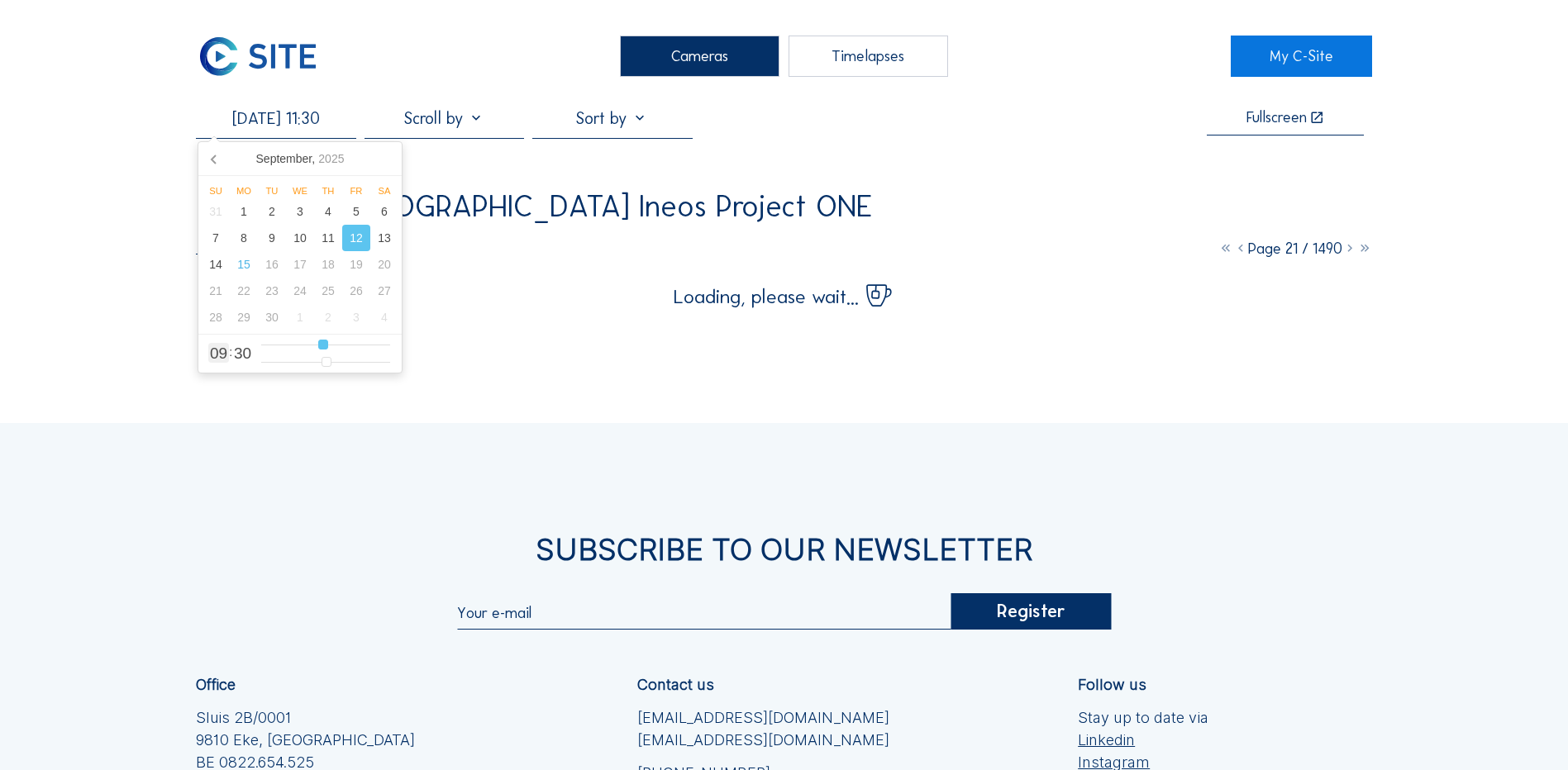
type input "[DATE] 12:30"
type input "12"
type input "[DATE] 13:30"
type input "13"
type input "[DATE] 14:30"
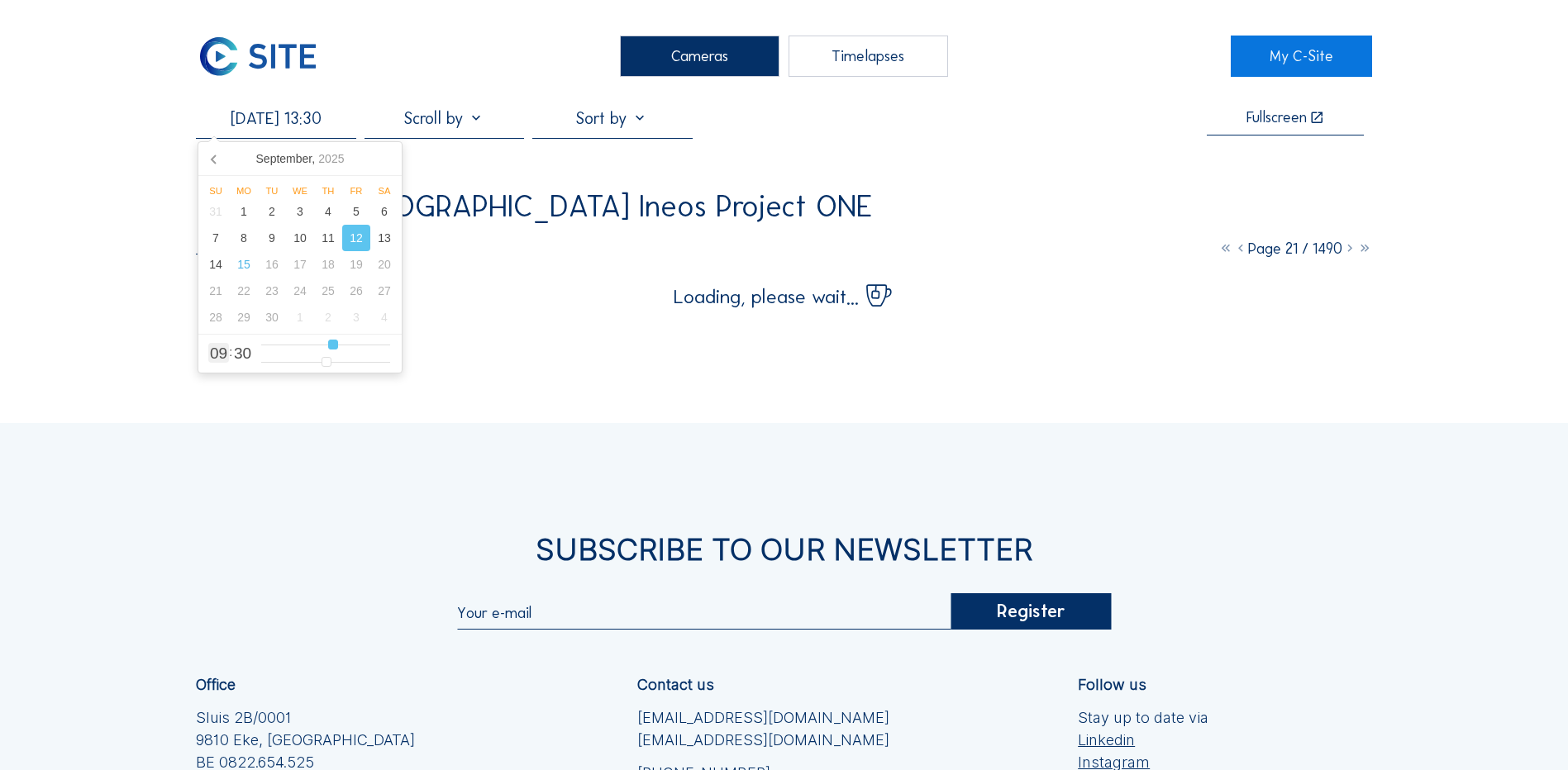
type input "14"
type input "[DATE] 15:30"
type input "15"
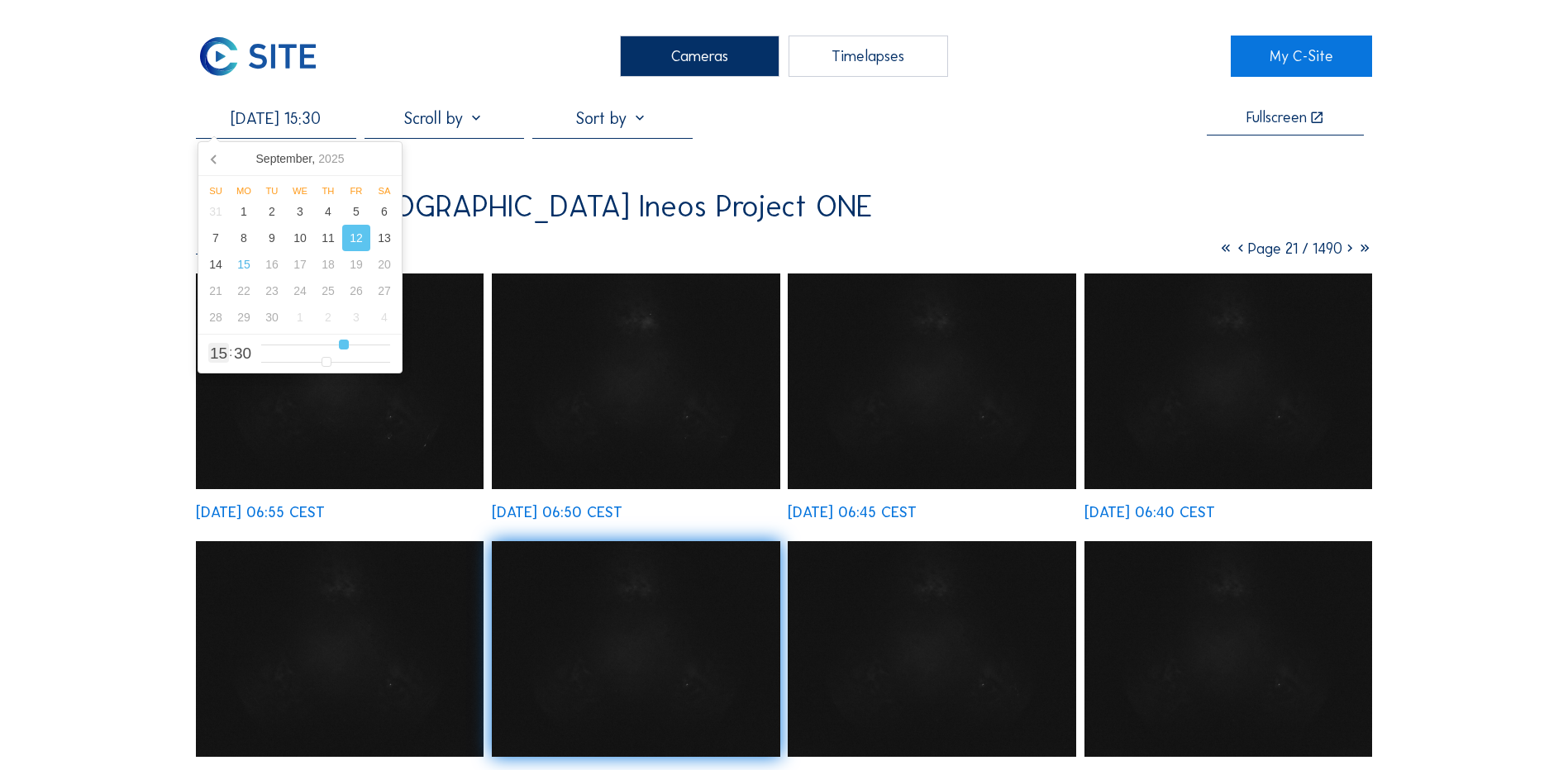
type input "[DATE] 16:30"
type input "16"
type input "[DATE] 17:30"
type input "17"
type input "[DATE] 18:30"
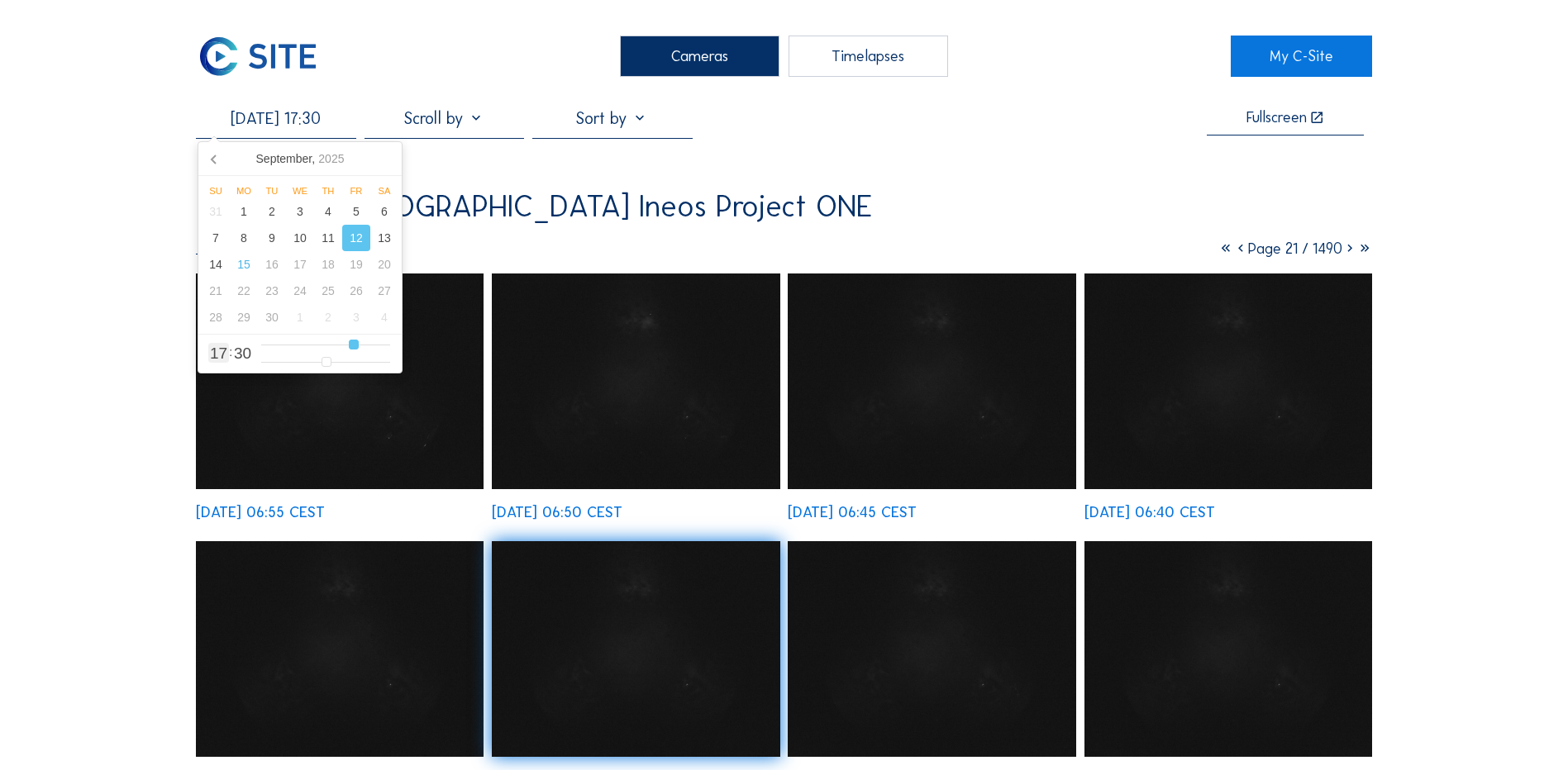
type input "18"
type input "[DATE] 17:30"
type input "17"
type input "[DATE] 16:30"
drag, startPoint x: 296, startPoint y: 345, endPoint x: 351, endPoint y: 347, distance: 55.0
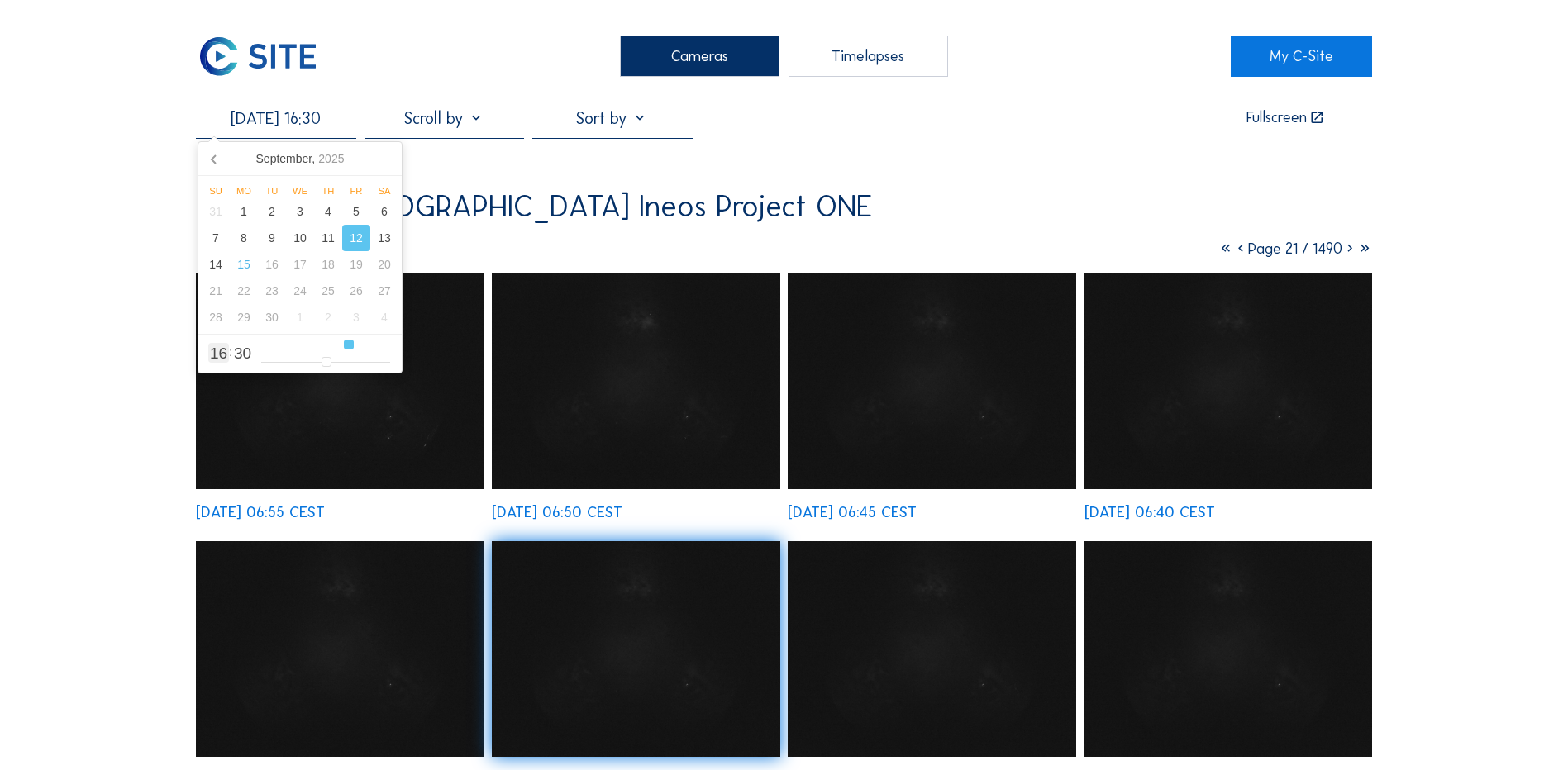
type input "16"
click at [351, 347] on input "range" at bounding box center [325, 345] width 129 height 14
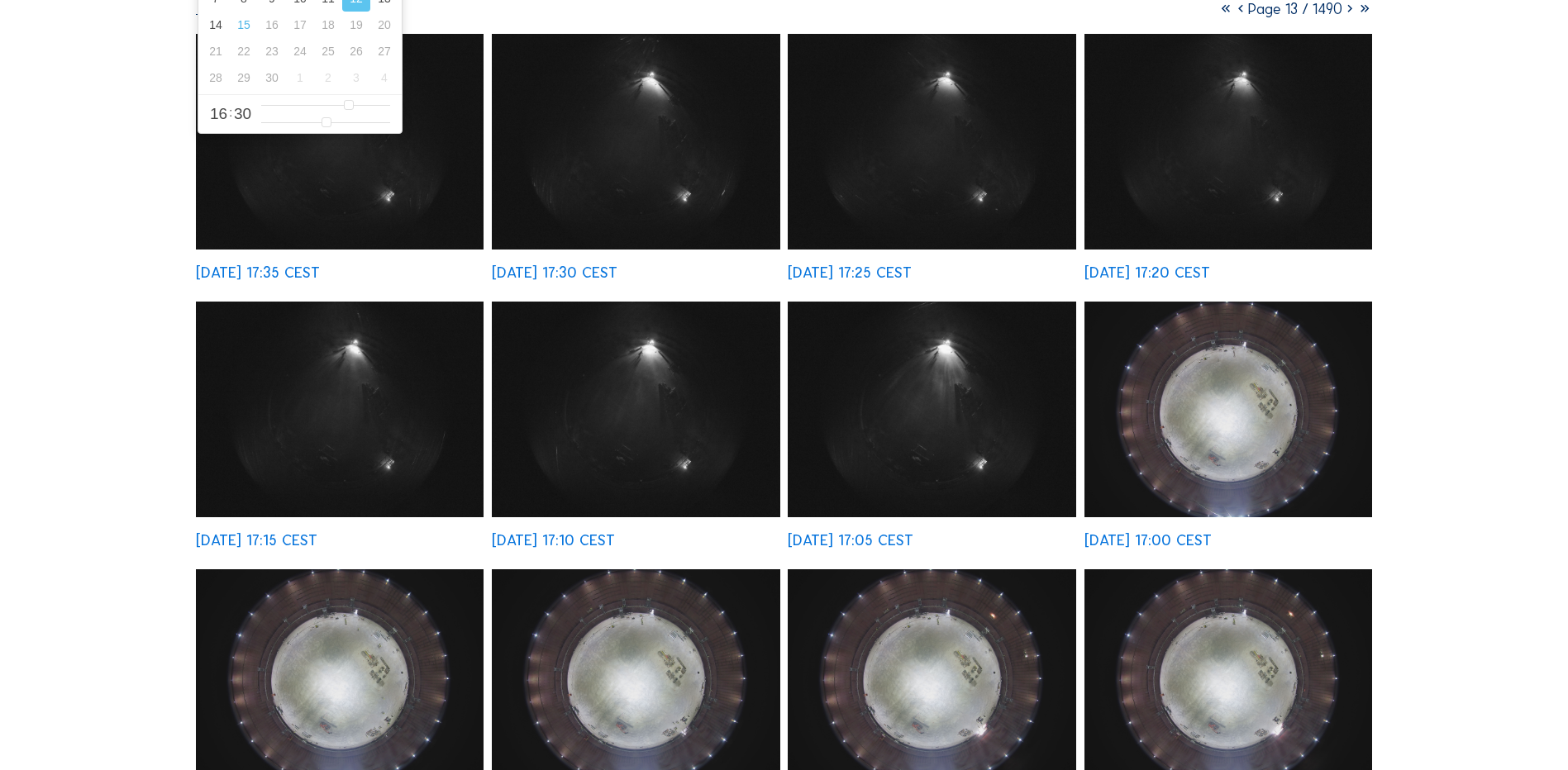
scroll to position [248, 0]
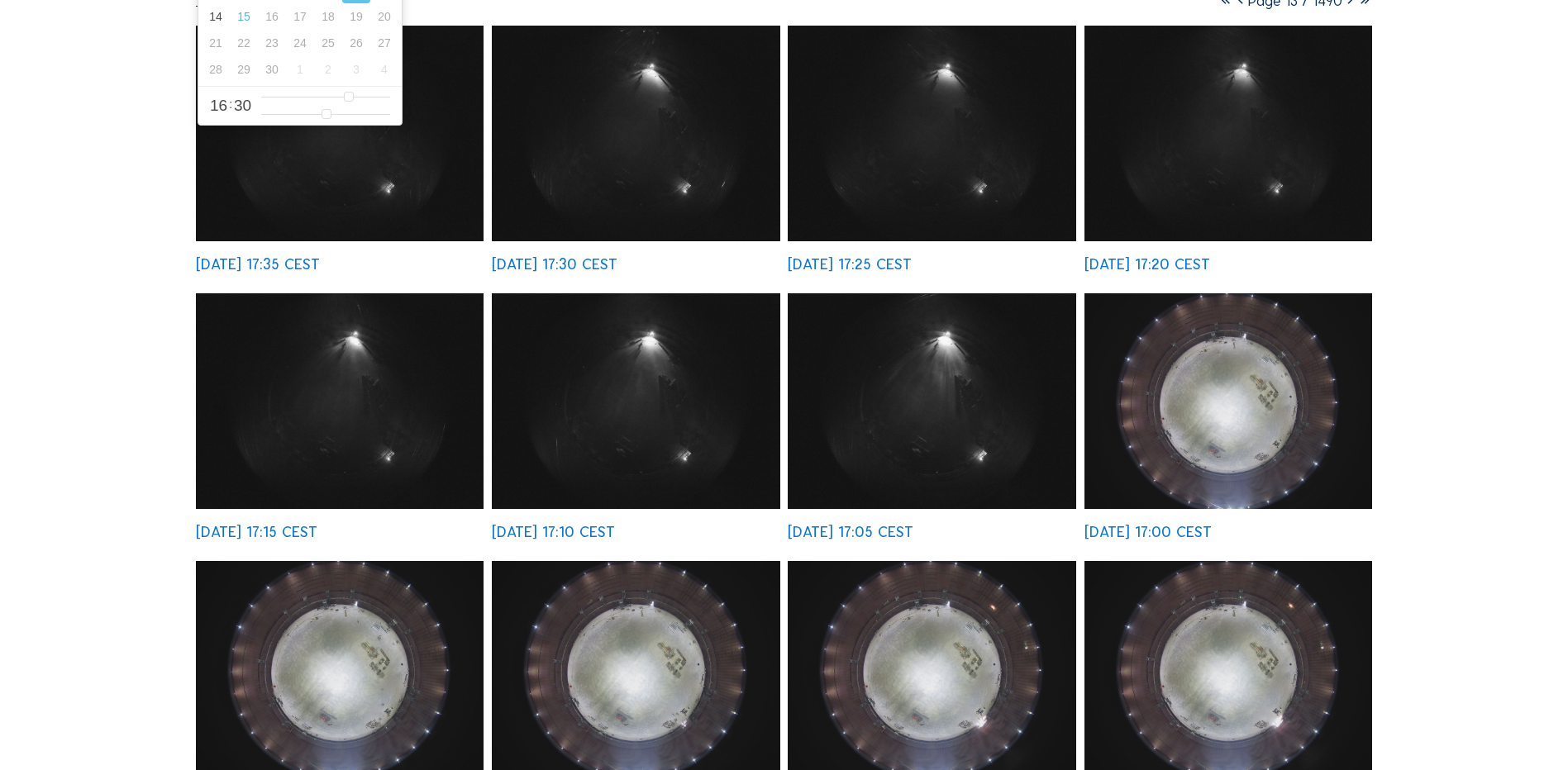
click at [1192, 538] on div "[DATE] 17:00 CEST" at bounding box center [1148, 532] width 127 height 15
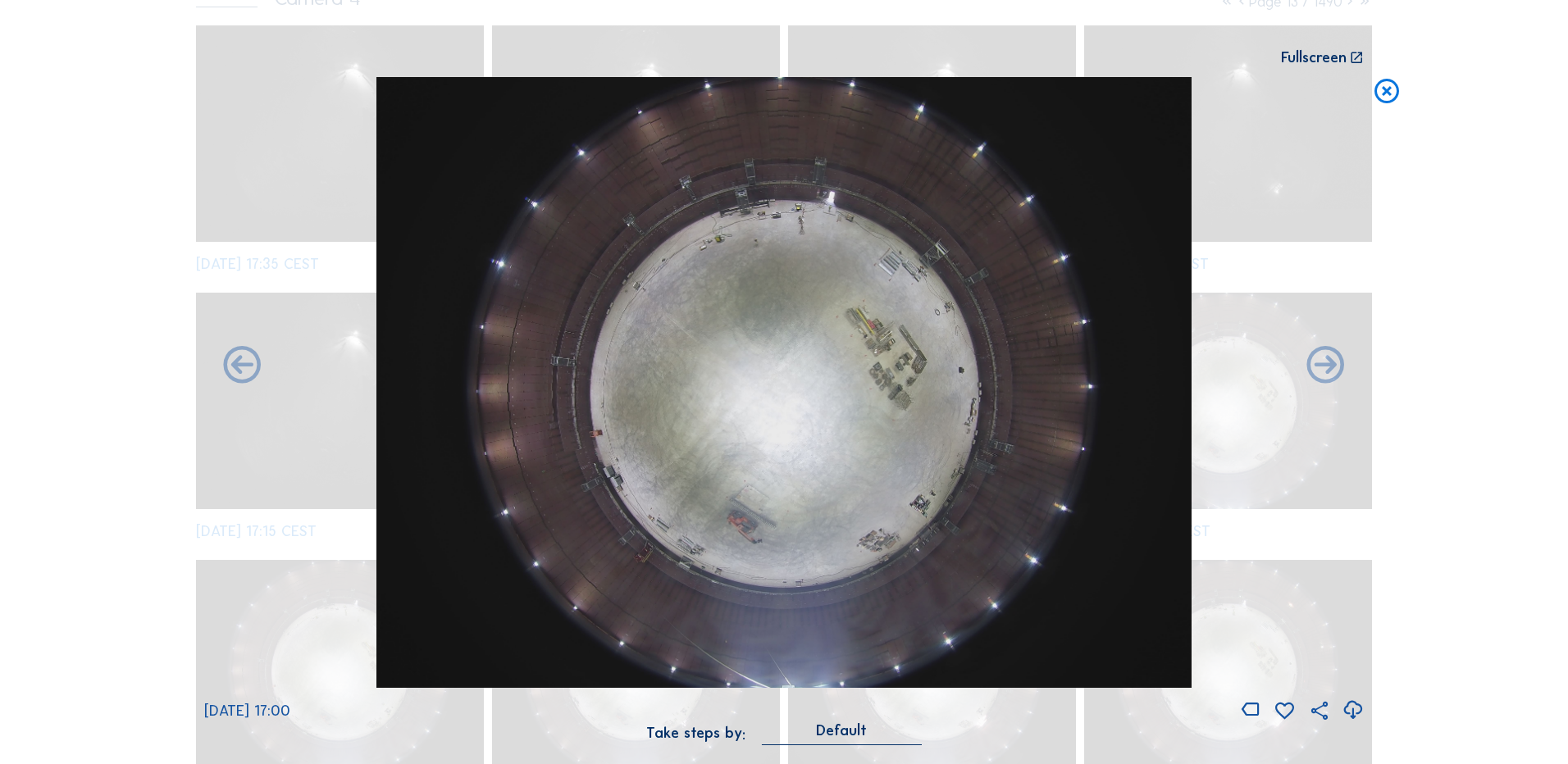
click at [1352, 710] on icon at bounding box center [1352, 710] width 22 height 27
click at [1554, 303] on div "Scroll to travel through time | Press 'Alt' Button + Scroll to Zoom | Click and…" at bounding box center [784, 382] width 1568 height 764
click at [1389, 98] on icon at bounding box center [1386, 92] width 30 height 30
